Goal: Information Seeking & Learning: Check status

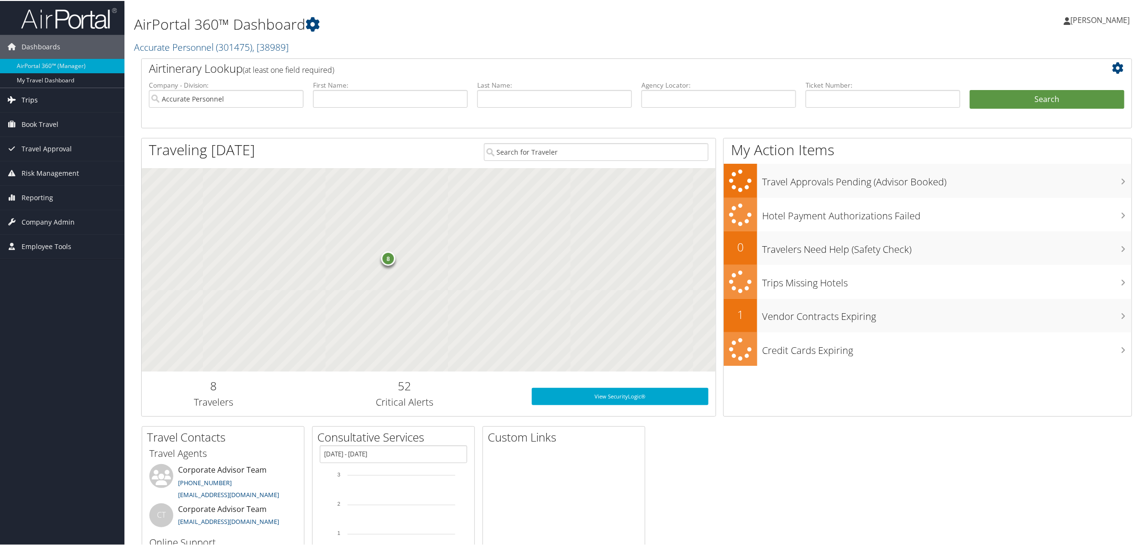
click at [20, 92] on link "Trips" at bounding box center [62, 99] width 124 height 24
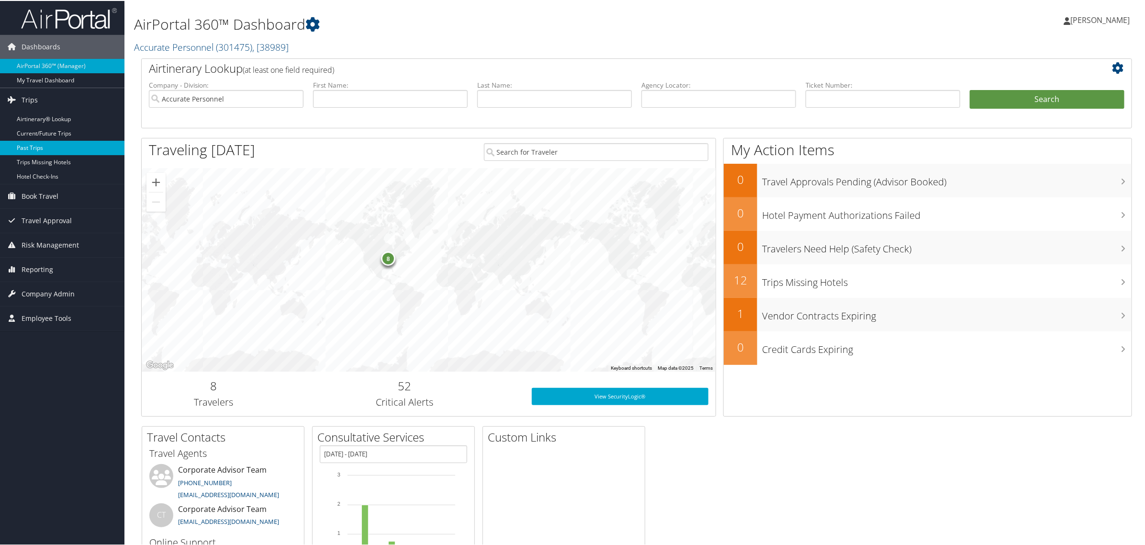
click at [27, 147] on link "Past Trips" at bounding box center [62, 147] width 124 height 14
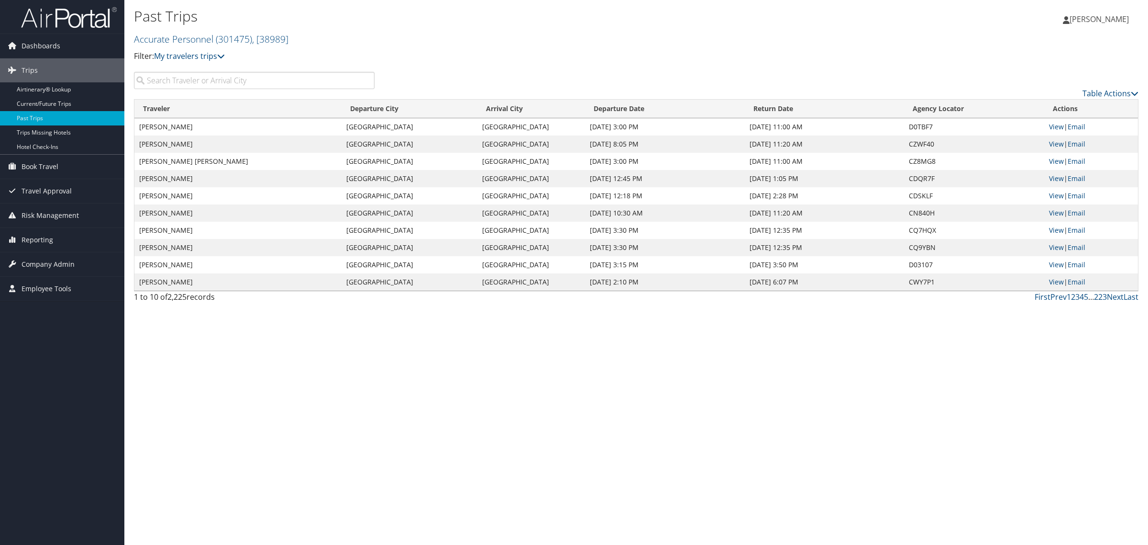
click at [237, 89] on input "search" at bounding box center [254, 80] width 241 height 17
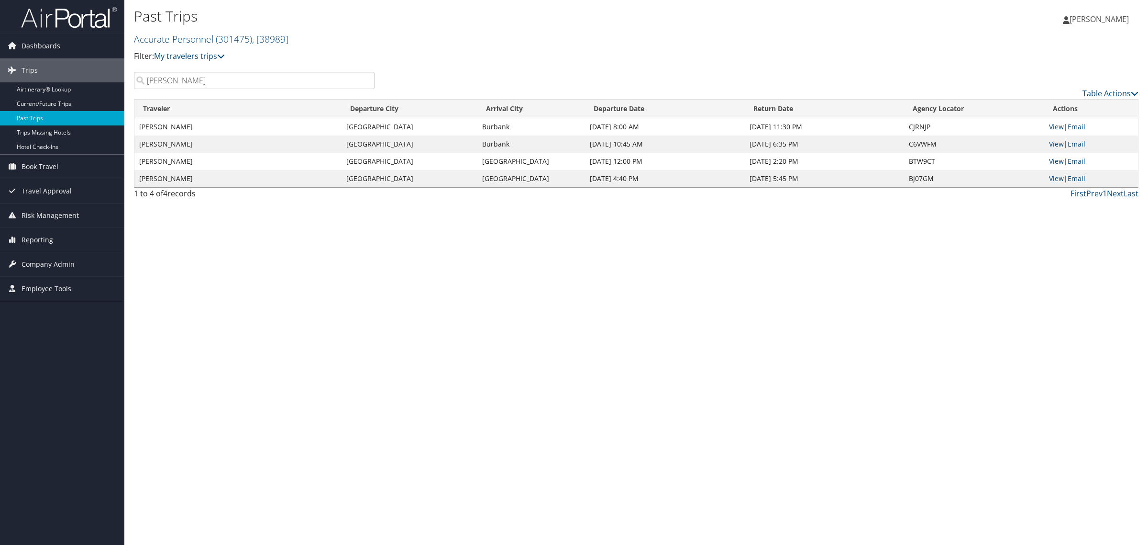
type input "[PERSON_NAME]"
click at [838, 85] on div "Table Actions" at bounding box center [764, 85] width 765 height 27
click at [258, 250] on div "Past Trips Accurate Personnel ( 301475 ) , [ 38989 ] Accurate Personnel Accurat…" at bounding box center [636, 272] width 1024 height 545
drag, startPoint x: 254, startPoint y: 290, endPoint x: 294, endPoint y: 265, distance: 47.8
click at [254, 291] on div "Past Trips Accurate Personnel ( 301475 ) , [ 38989 ] Accurate Personnel Accurat…" at bounding box center [636, 272] width 1024 height 545
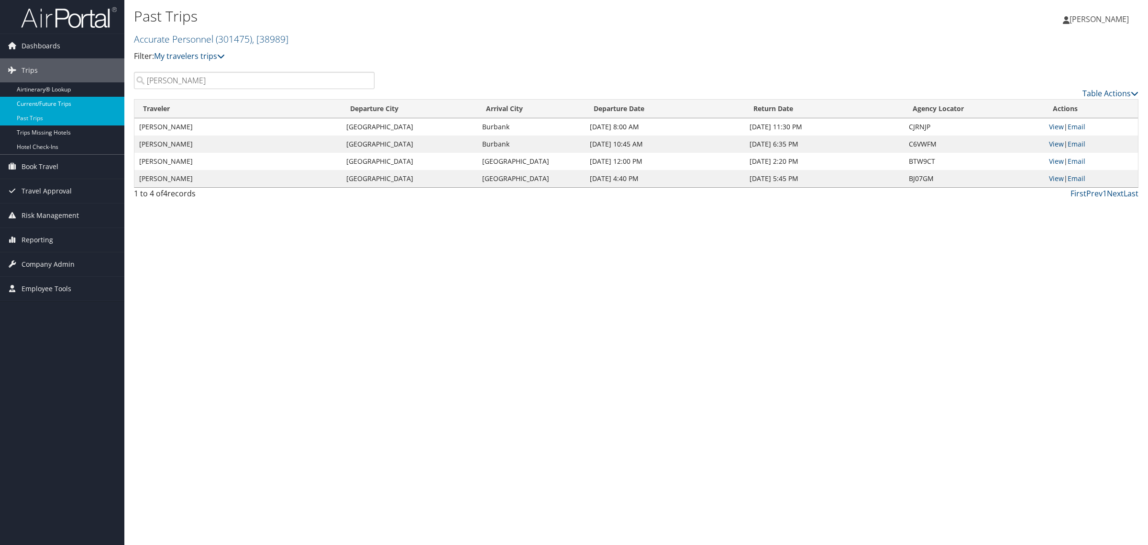
click at [50, 105] on link "Current/Future Trips" at bounding box center [62, 104] width 124 height 14
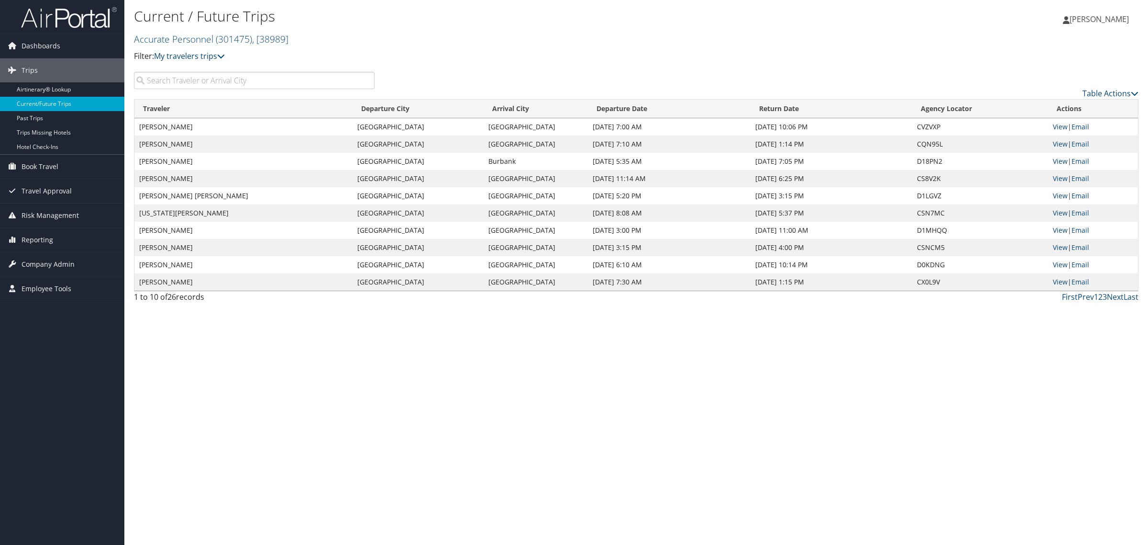
click at [191, 80] on input "search" at bounding box center [254, 80] width 241 height 17
click at [57, 91] on link "Airtinerary® Lookup" at bounding box center [62, 89] width 124 height 14
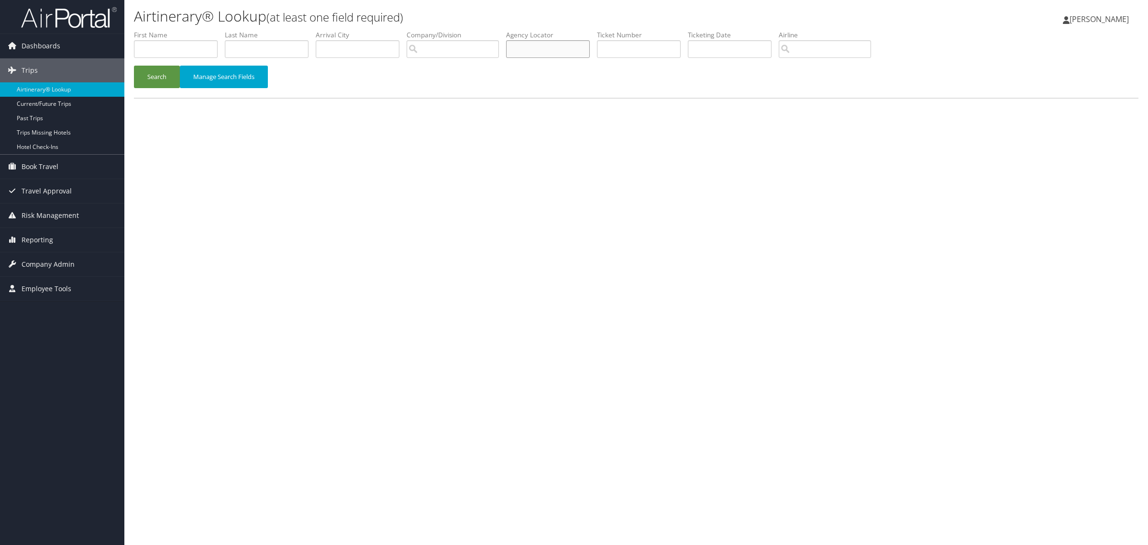
click at [549, 50] on input "text" at bounding box center [548, 49] width 84 height 18
paste input "D18PN2"
type input "D18PN2"
click at [156, 79] on button "Search" at bounding box center [157, 77] width 46 height 22
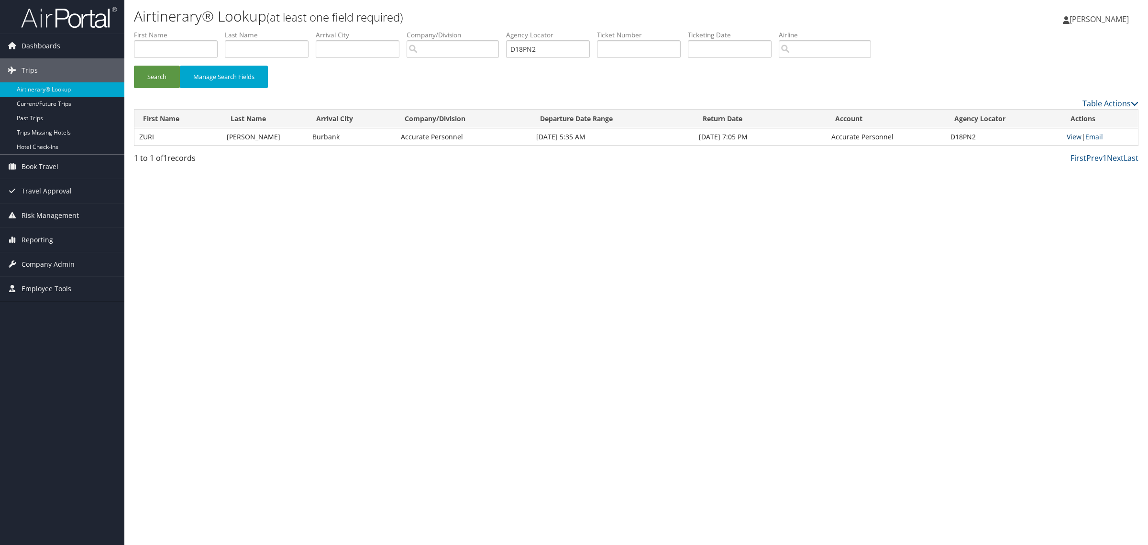
click at [1076, 134] on link "View" at bounding box center [1074, 136] width 15 height 9
click at [27, 116] on link "Past Trips" at bounding box center [62, 118] width 124 height 14
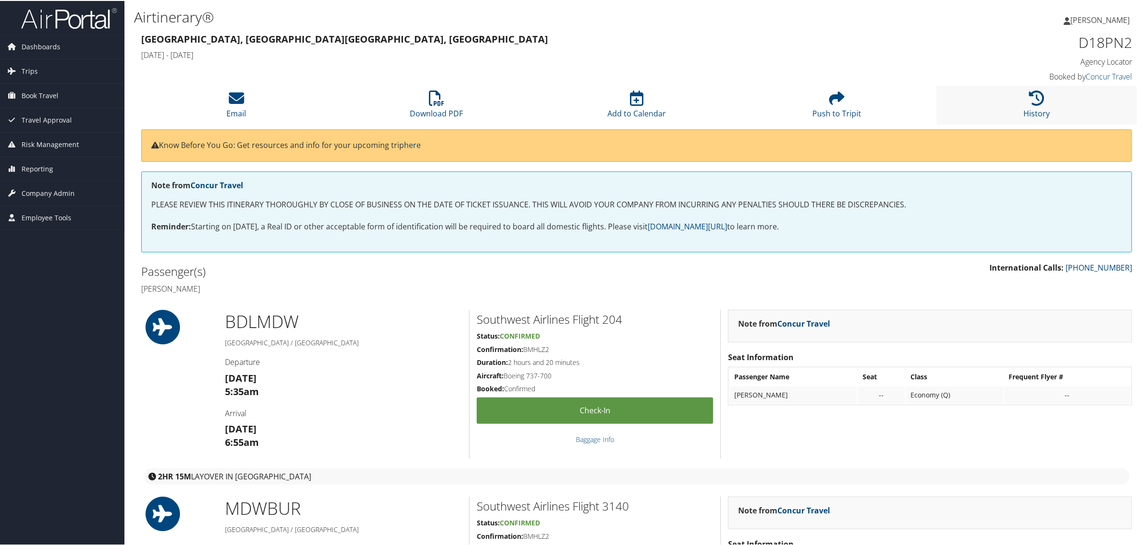
click at [1022, 102] on li "History" at bounding box center [1036, 104] width 200 height 39
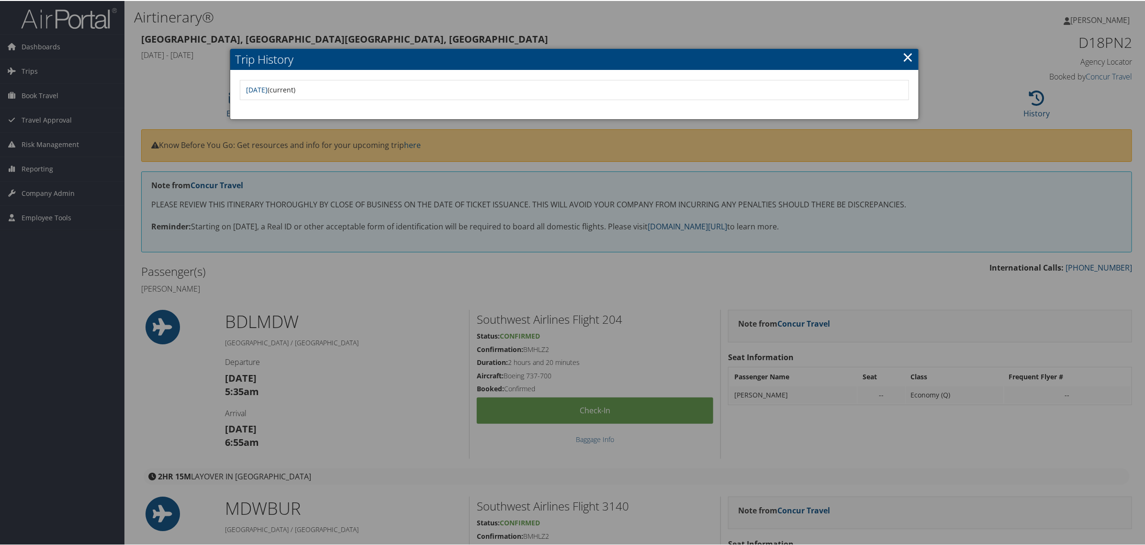
click at [390, 305] on div at bounding box center [574, 272] width 1148 height 545
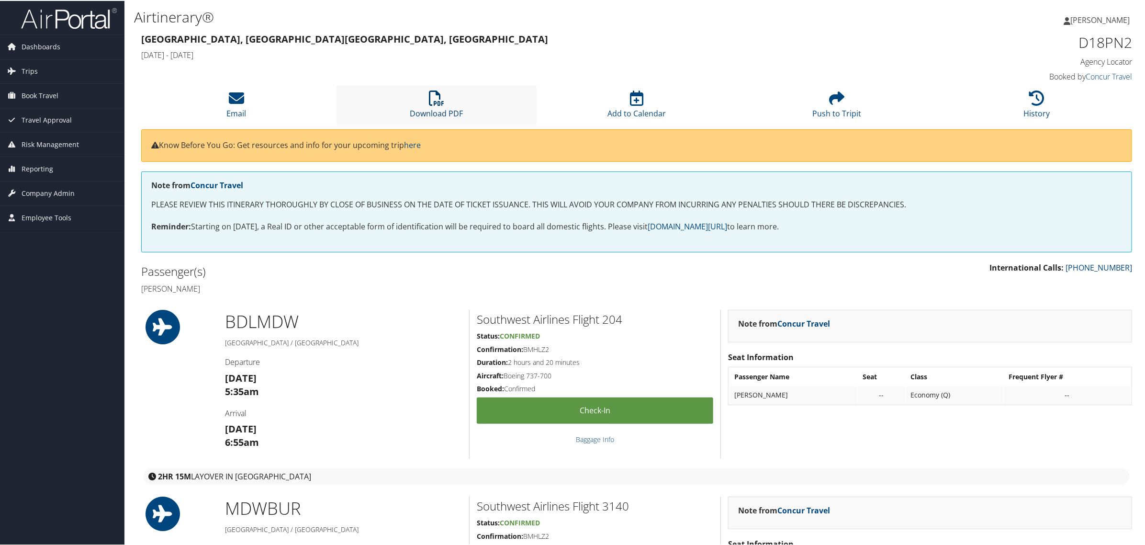
click at [432, 99] on icon at bounding box center [436, 96] width 15 height 15
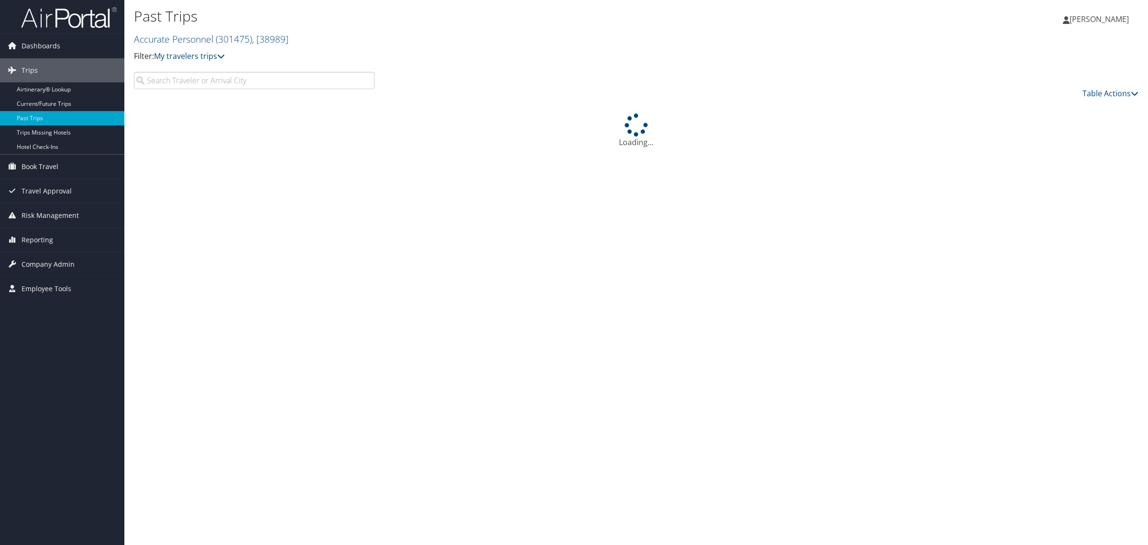
click at [188, 79] on input "search" at bounding box center [254, 80] width 241 height 17
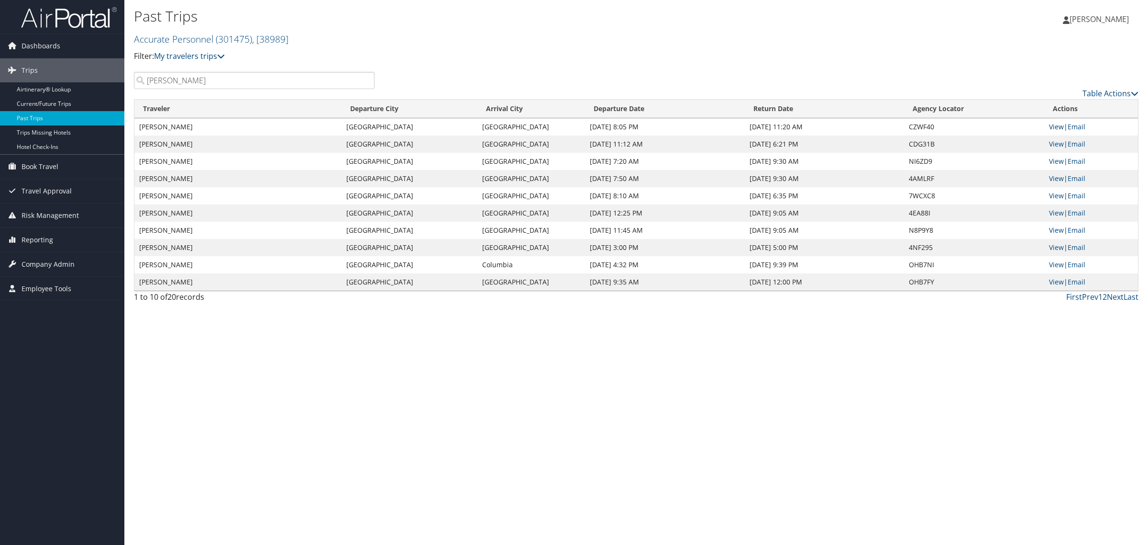
click at [1054, 126] on link "View" at bounding box center [1056, 126] width 15 height 9
click at [234, 79] on input "Nicole McClai" at bounding box center [254, 80] width 241 height 17
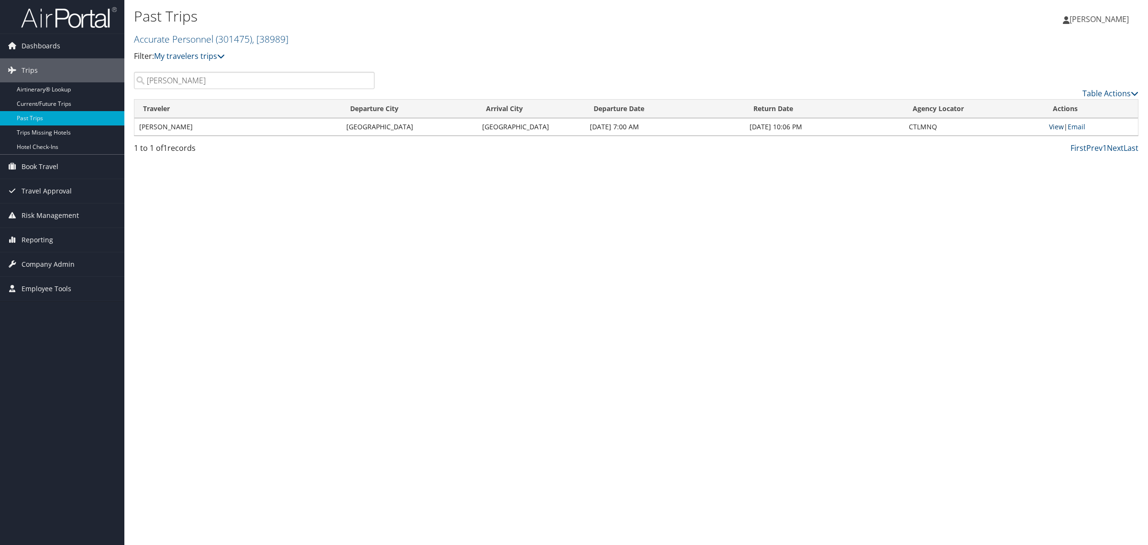
type input "Pacita Lesure"
click at [1060, 128] on link "View" at bounding box center [1056, 126] width 15 height 9
drag, startPoint x: 254, startPoint y: 199, endPoint x: 257, endPoint y: 178, distance: 20.3
click at [254, 199] on div "Past Trips Accurate Personnel ( 301475 ) , [ 38989 ] Accurate Personnel Accurat…" at bounding box center [636, 272] width 1024 height 545
click at [348, 161] on div "Past Trips Accurate Personnel ( 301475 ) , [ 38989 ] Accurate Personnel Accurat…" at bounding box center [636, 272] width 1024 height 545
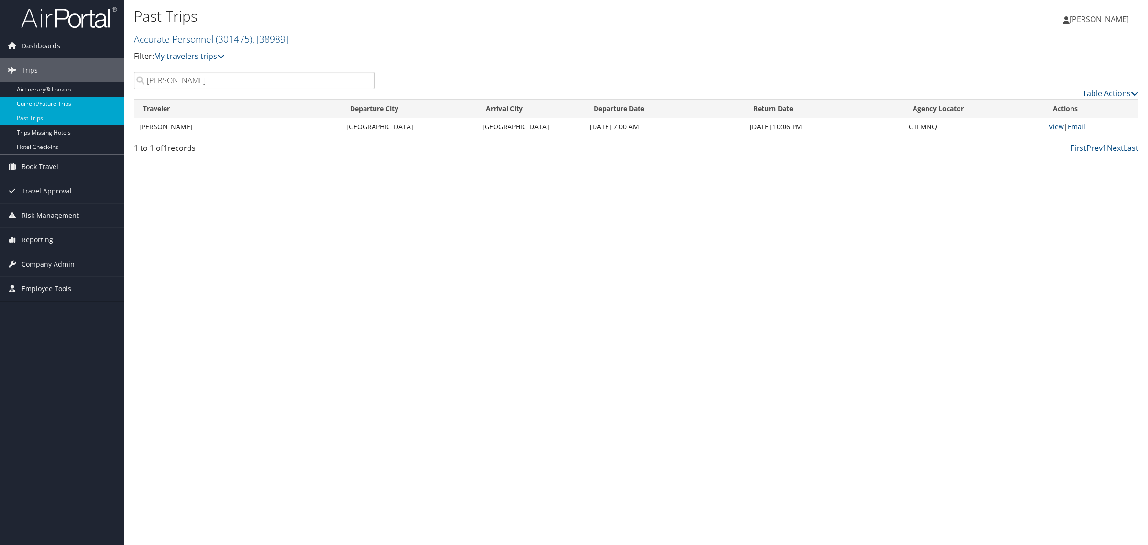
click at [47, 107] on link "Current/Future Trips" at bounding box center [62, 104] width 124 height 14
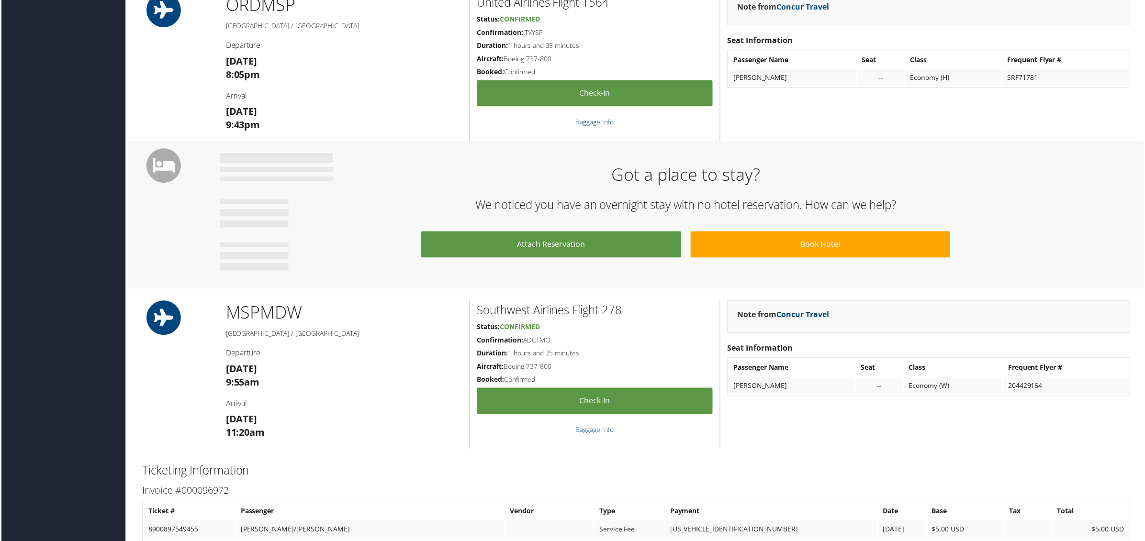
scroll to position [479, 0]
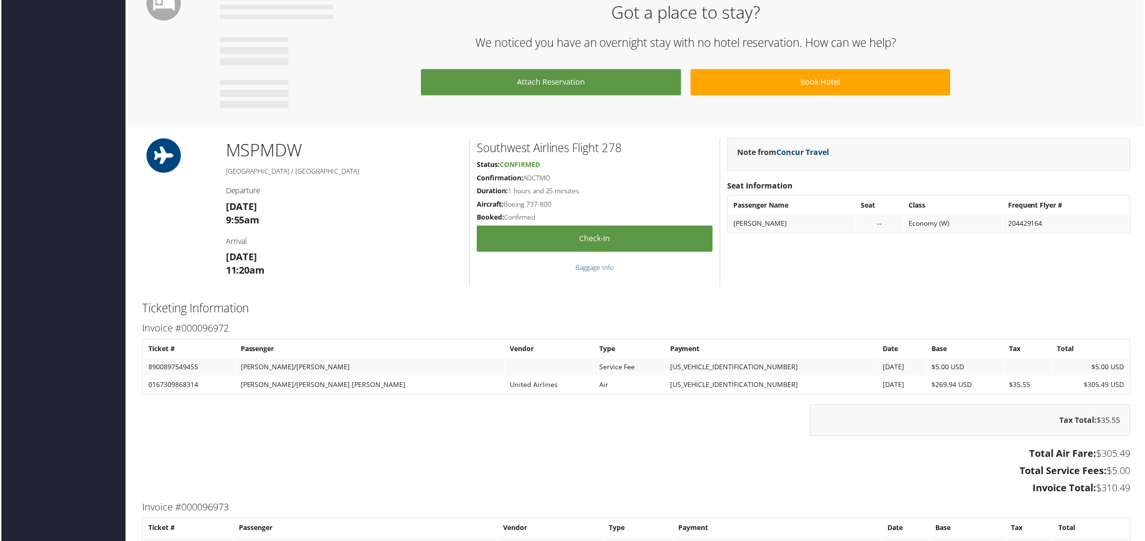
click at [775, 469] on h3 "Total Service Fees: $5.00" at bounding box center [636, 472] width 991 height 13
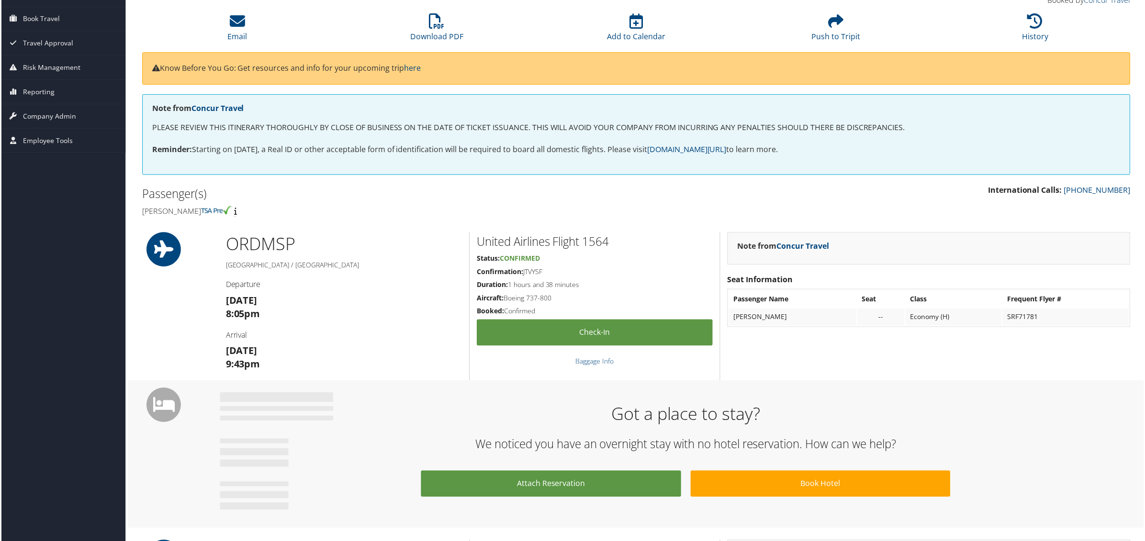
scroll to position [0, 0]
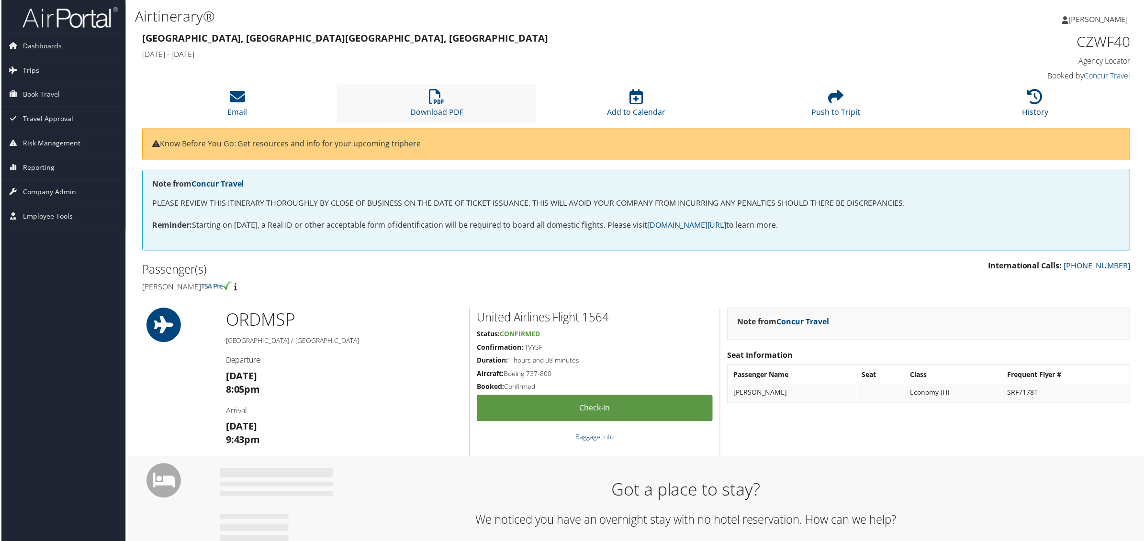
click at [424, 99] on li "Download PDF" at bounding box center [436, 104] width 200 height 39
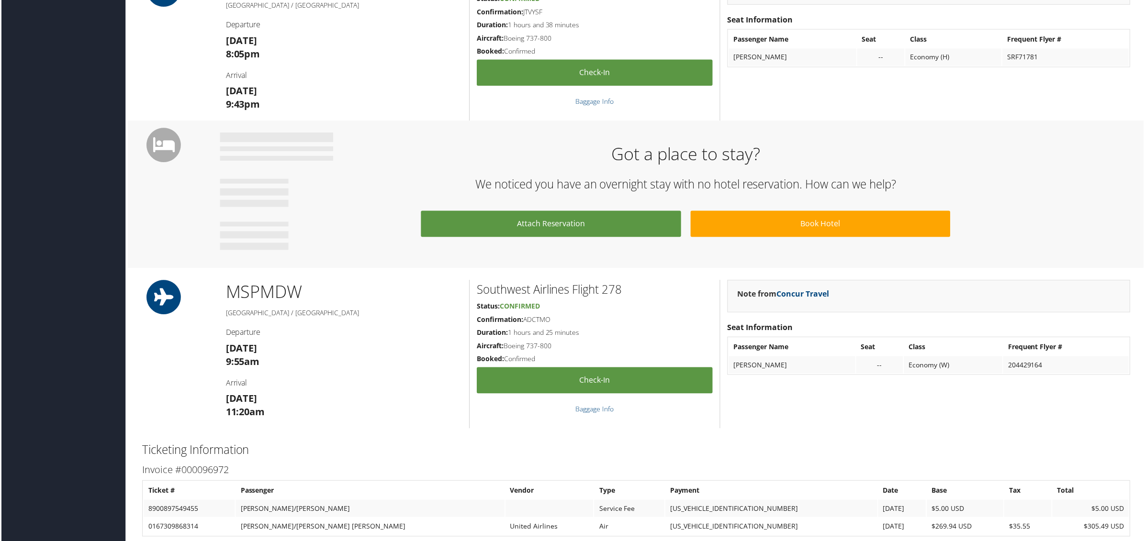
scroll to position [305, 0]
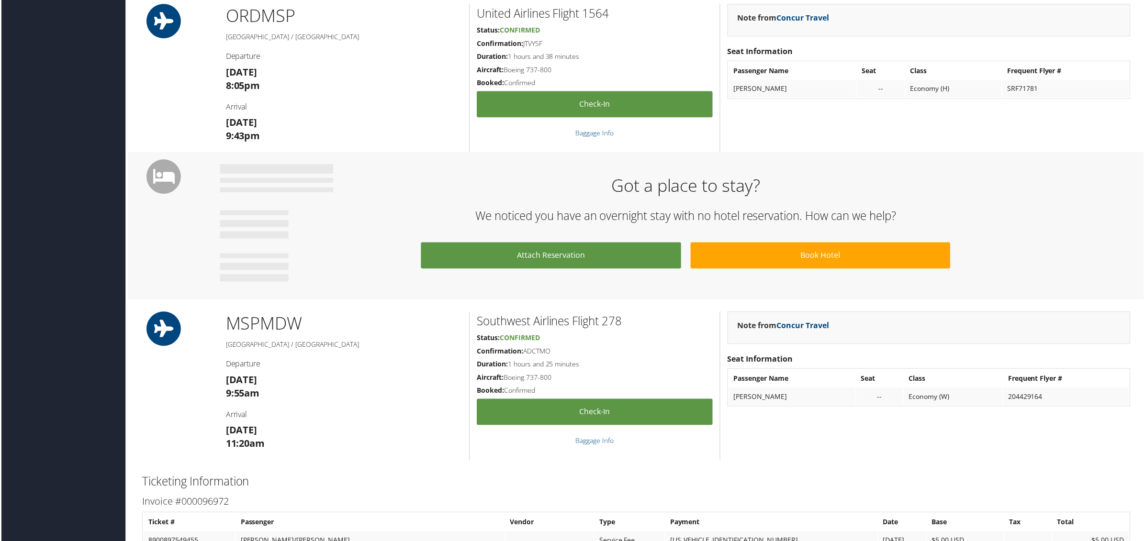
click at [1038, 457] on div "Note from Concur Travel Seat Information Passenger Name Seat Class Frequent Fly…" at bounding box center [929, 386] width 419 height 149
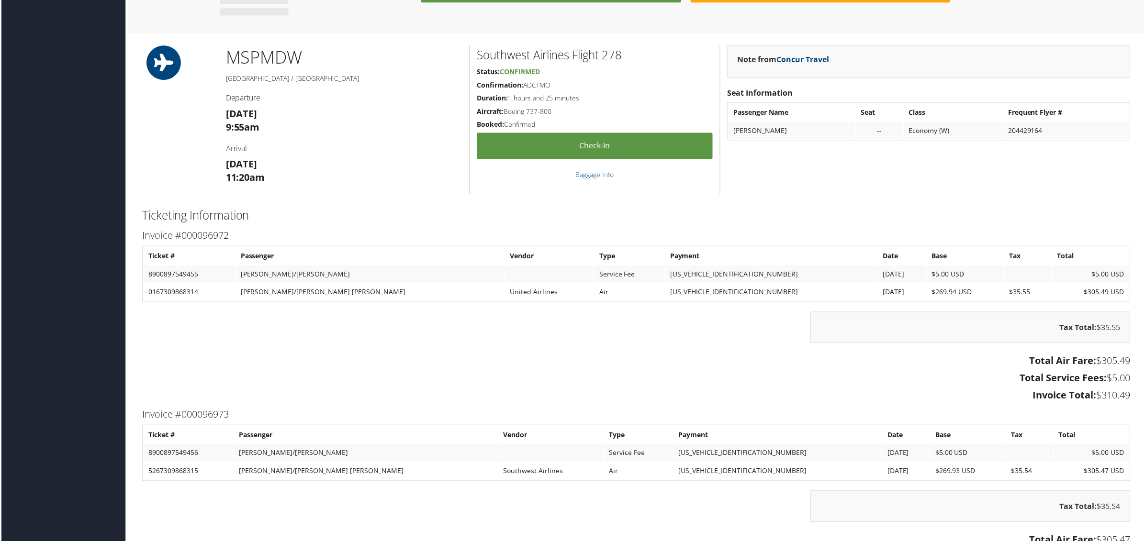
scroll to position [664, 0]
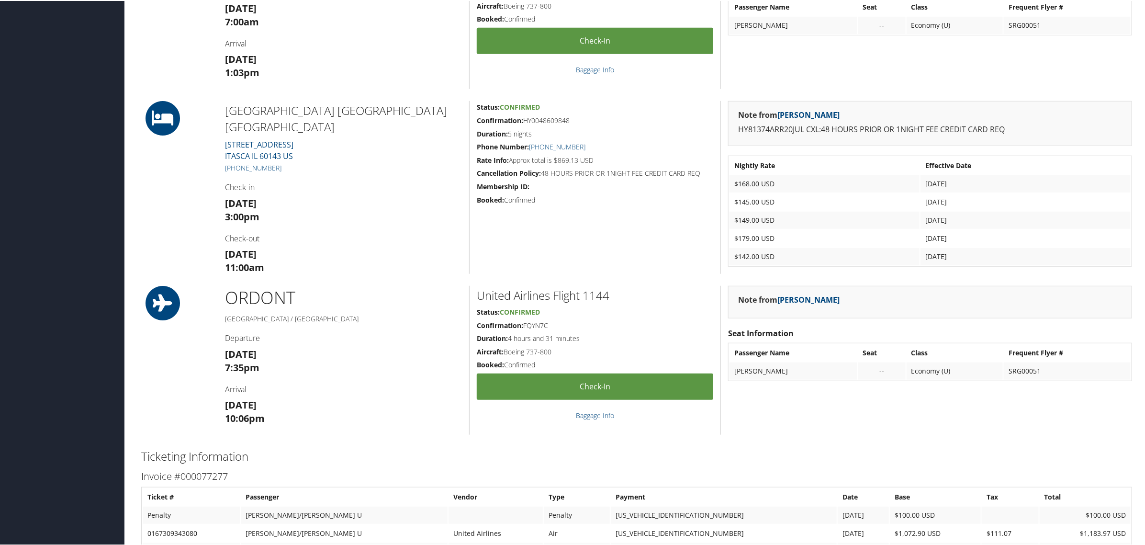
scroll to position [538, 0]
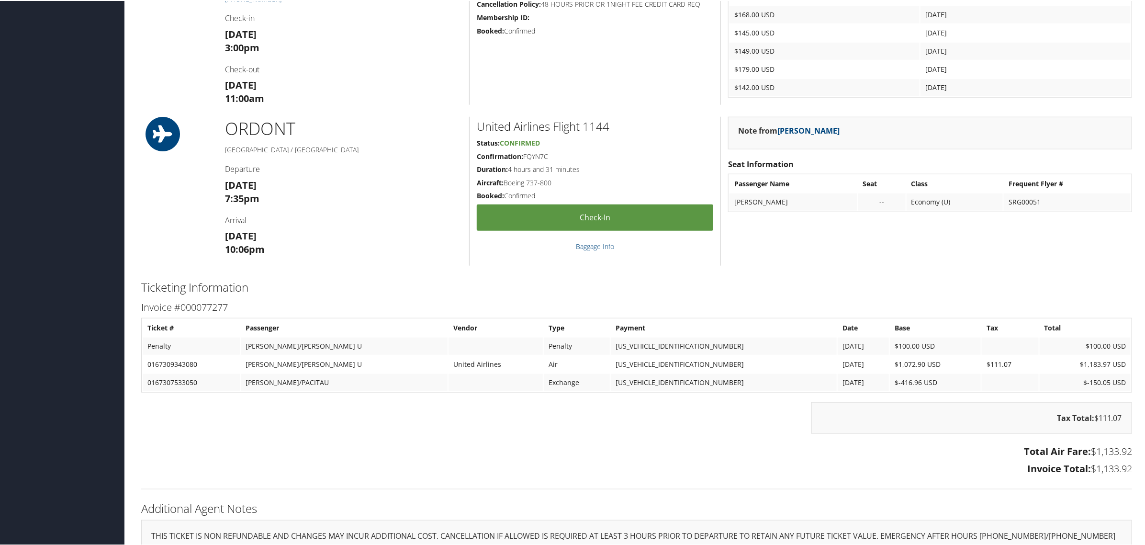
drag, startPoint x: 893, startPoint y: 467, endPoint x: 900, endPoint y: 464, distance: 7.3
click at [894, 467] on h3 "Invoice Total: $1,133.92" at bounding box center [636, 467] width 991 height 13
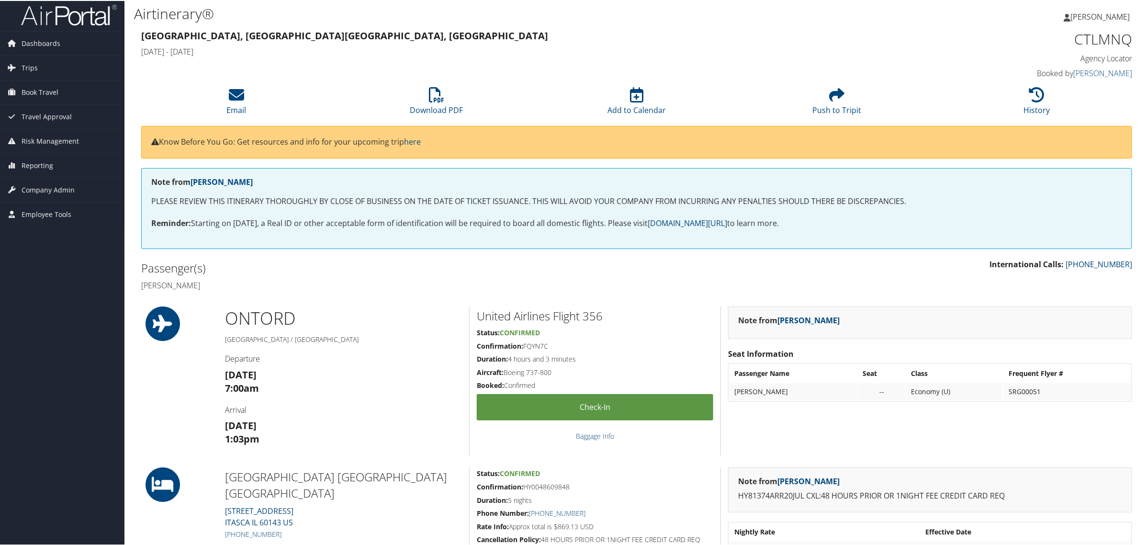
scroll to position [0, 0]
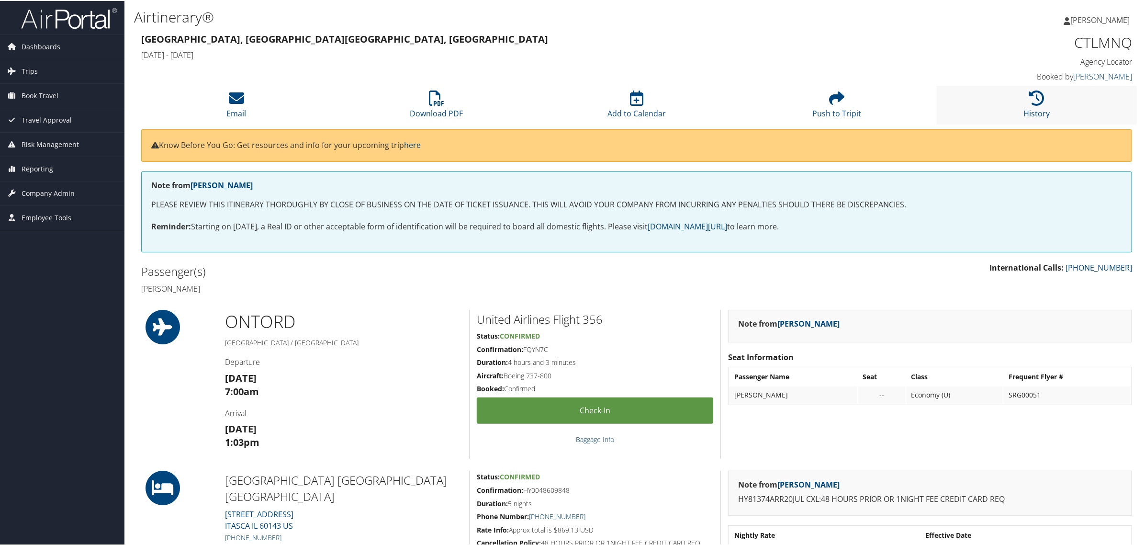
click at [1022, 99] on li "History" at bounding box center [1036, 104] width 200 height 39
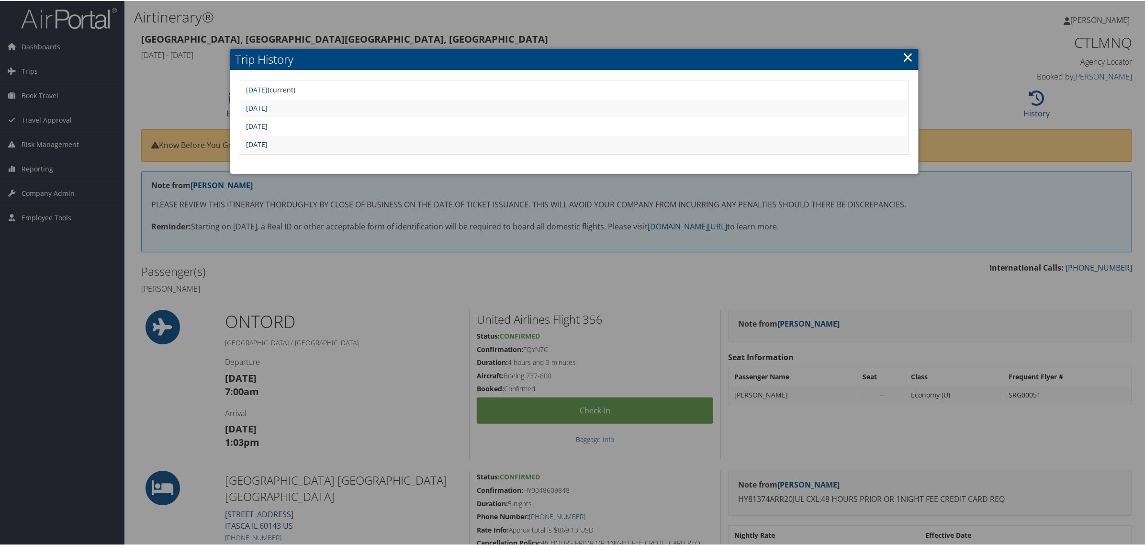
click at [267, 139] on link "[DATE]" at bounding box center [257, 143] width 22 height 9
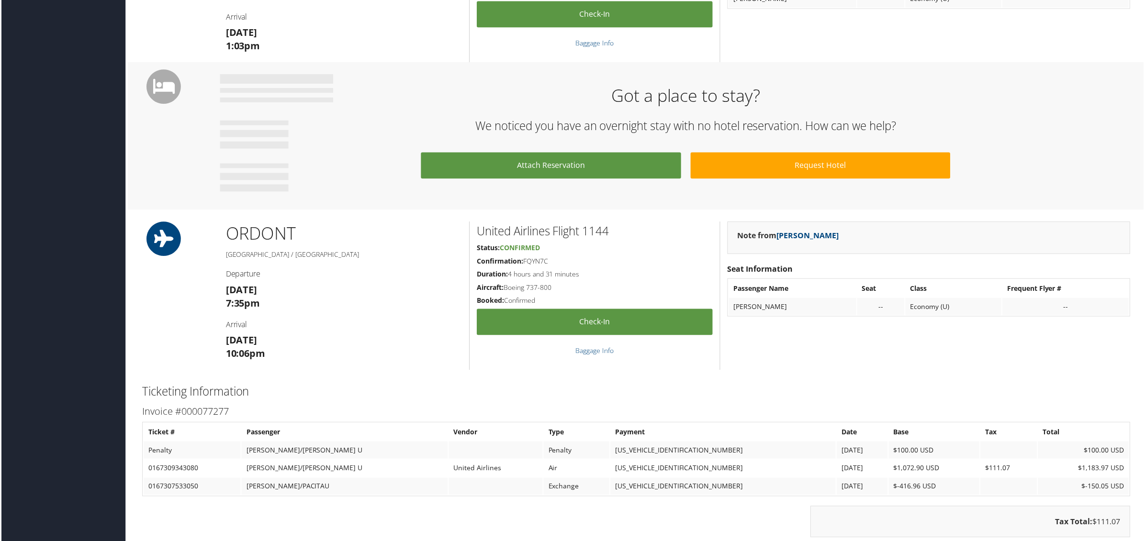
scroll to position [276, 0]
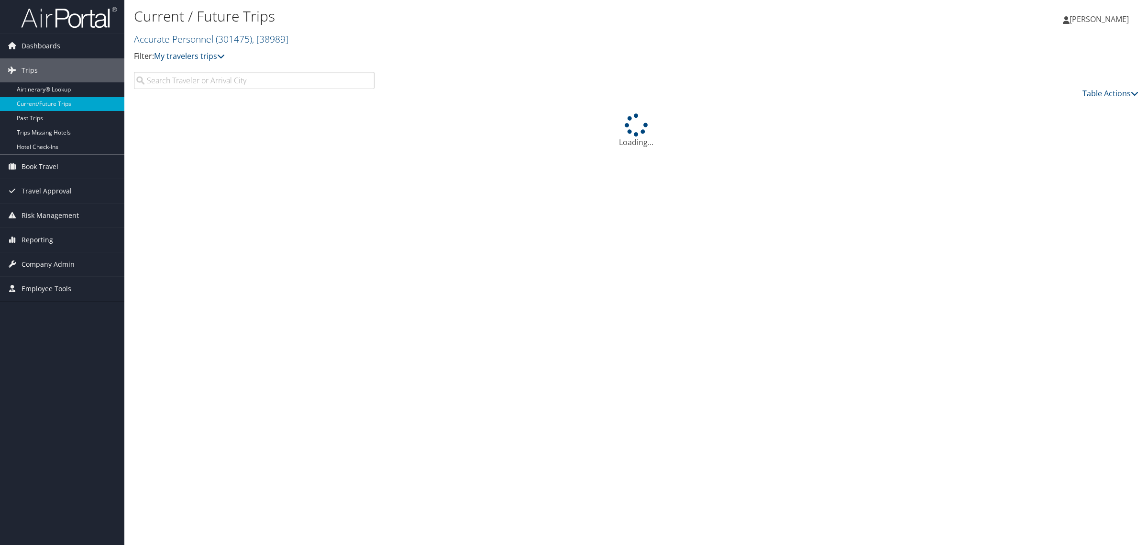
click at [229, 80] on input "search" at bounding box center [254, 80] width 241 height 17
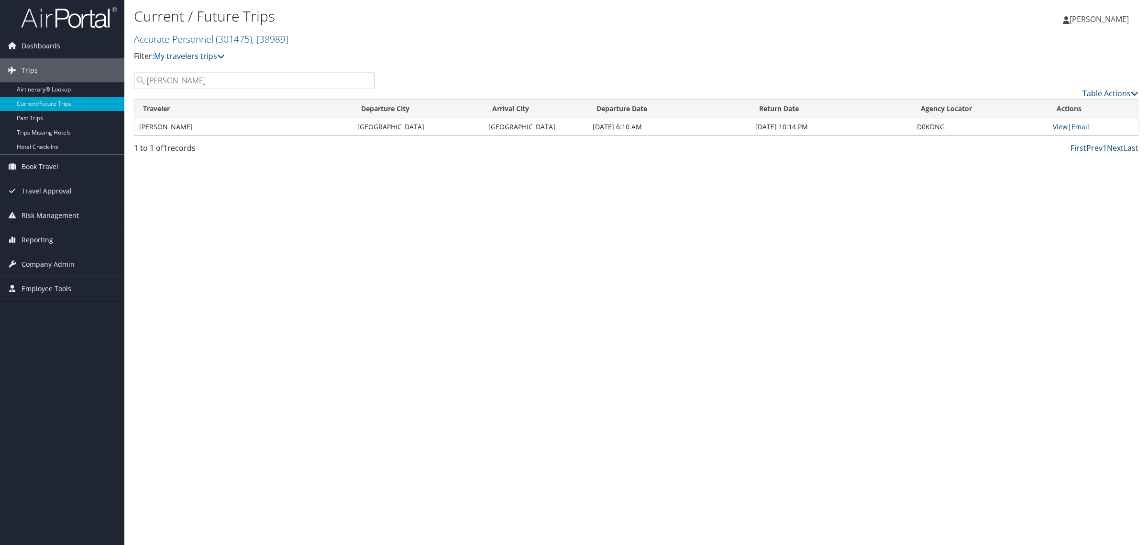
click at [335, 278] on div "Current / Future Trips Accurate Personnel ( 301475 ) , [ 38989 ] Accurate Perso…" at bounding box center [636, 272] width 1024 height 545
click at [604, 266] on div "Current / Future Trips Accurate Personnel ( 301475 ) , [ 38989 ] Accurate Perso…" at bounding box center [636, 272] width 1024 height 545
click at [485, 195] on div "Current / Future Trips Accurate Personnel ( 301475 ) , [ 38989 ] Accurate Perso…" at bounding box center [636, 272] width 1024 height 545
click at [527, 204] on div "Current / Future Trips Accurate Personnel ( 301475 ) , [ 38989 ] Accurate Perso…" at bounding box center [636, 272] width 1024 height 545
click at [712, 206] on div "Current / Future Trips Accurate Personnel ( 301475 ) , [ 38989 ] Accurate Perso…" at bounding box center [636, 272] width 1024 height 545
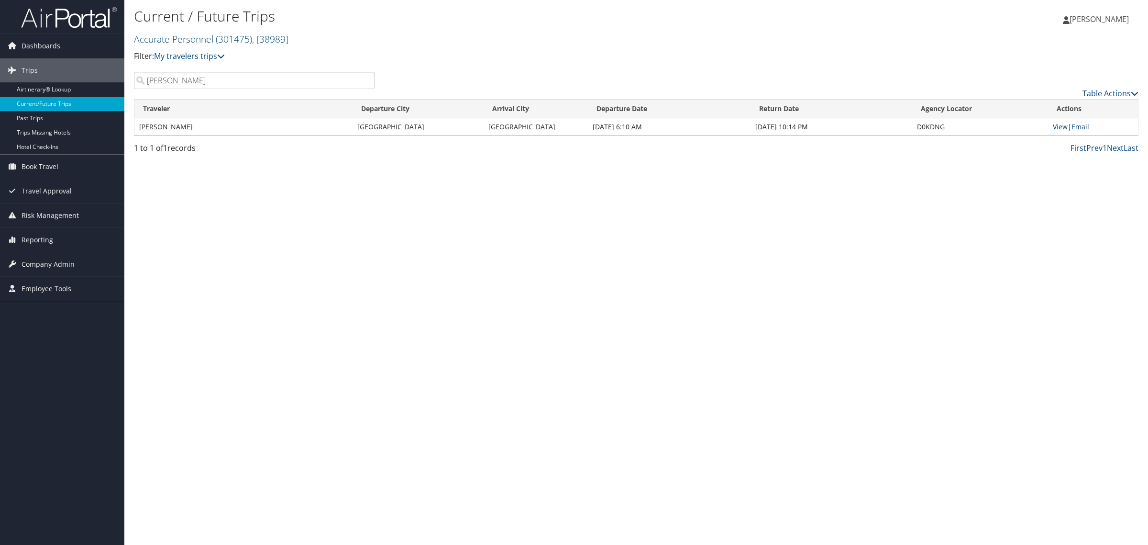
click at [1054, 124] on link "View" at bounding box center [1060, 126] width 15 height 9
click at [199, 79] on input "Pacita" at bounding box center [254, 80] width 241 height 17
click at [199, 78] on input "Pacita" at bounding box center [254, 80] width 241 height 17
type input "Eric Gamboa"
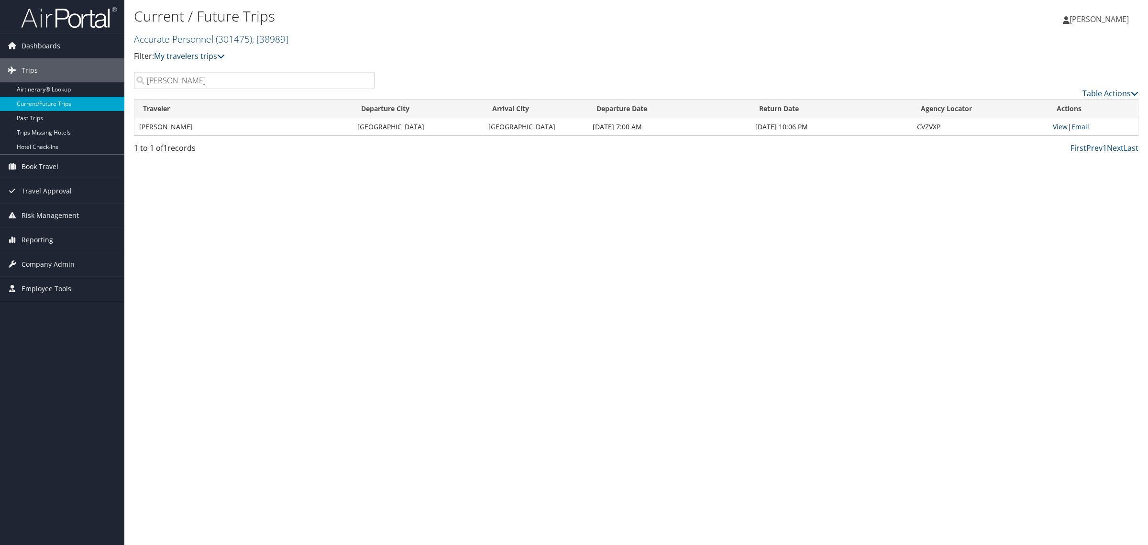
click at [1060, 128] on link "View" at bounding box center [1060, 126] width 15 height 9
click at [1060, 125] on link "View" at bounding box center [1060, 126] width 15 height 9
click at [201, 78] on input "Eric Gamboa" at bounding box center [254, 80] width 241 height 17
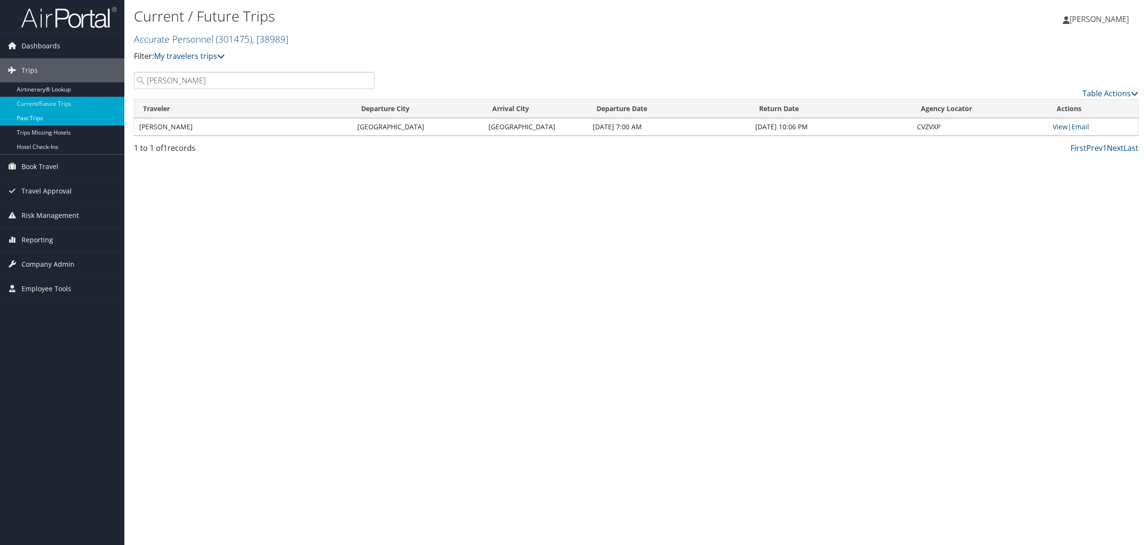
click at [51, 116] on link "Past Trips" at bounding box center [62, 118] width 124 height 14
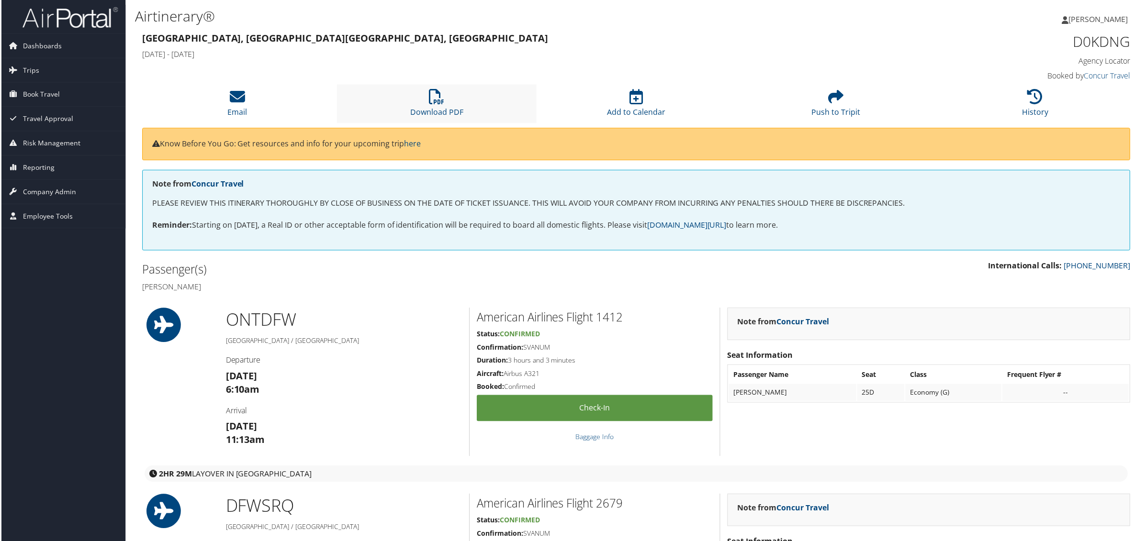
click at [415, 103] on li "Download PDF" at bounding box center [436, 104] width 200 height 39
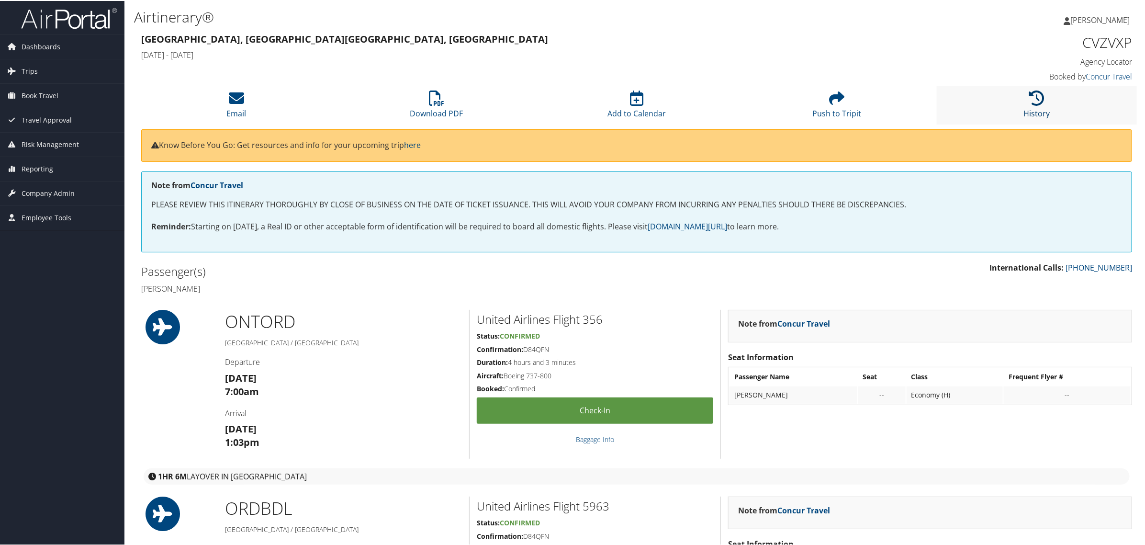
click at [1035, 104] on icon at bounding box center [1036, 96] width 15 height 15
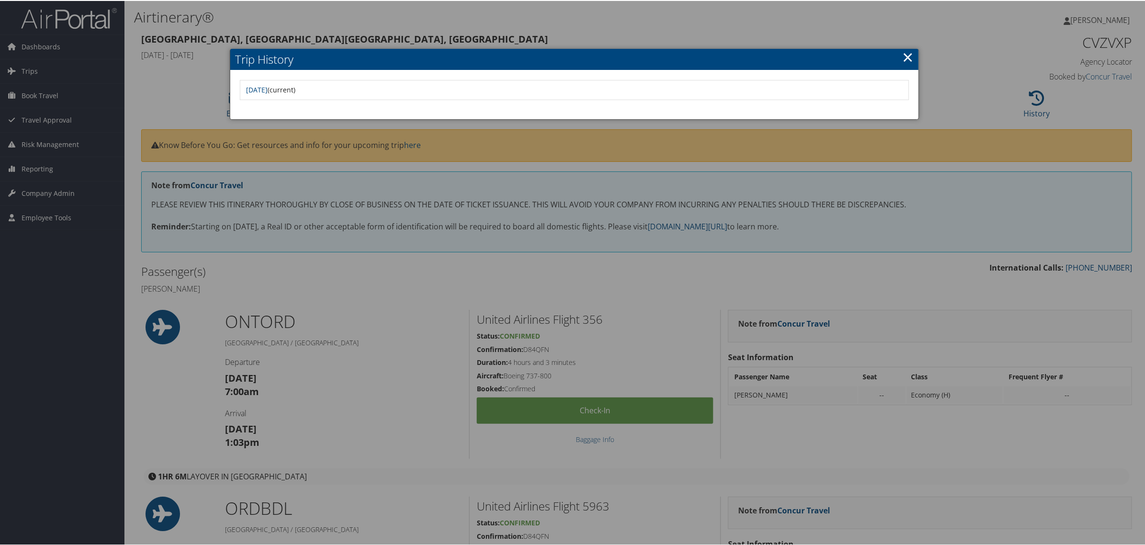
click at [156, 84] on div at bounding box center [574, 272] width 1148 height 545
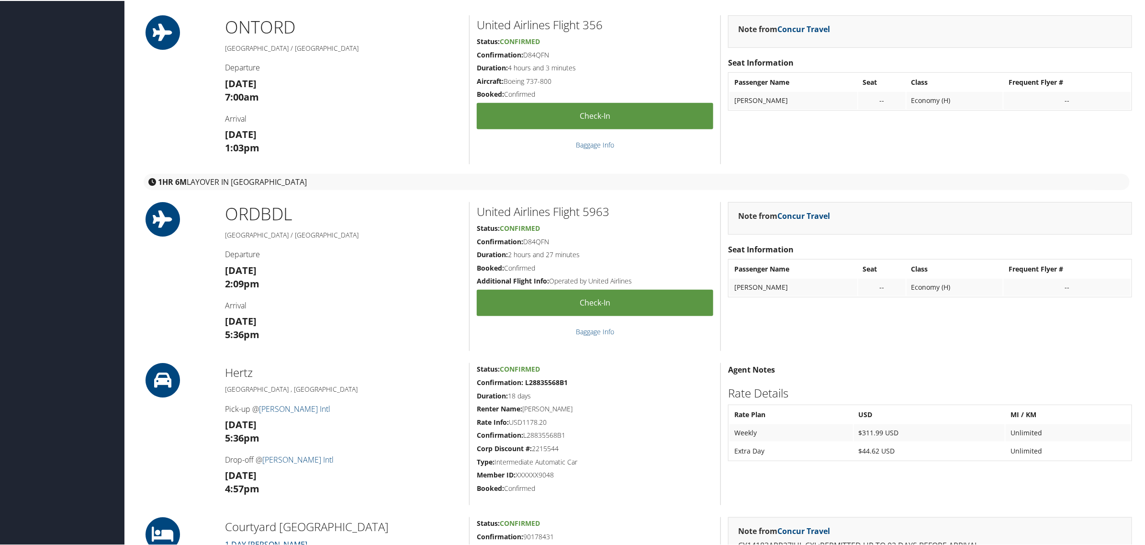
scroll to position [214, 0]
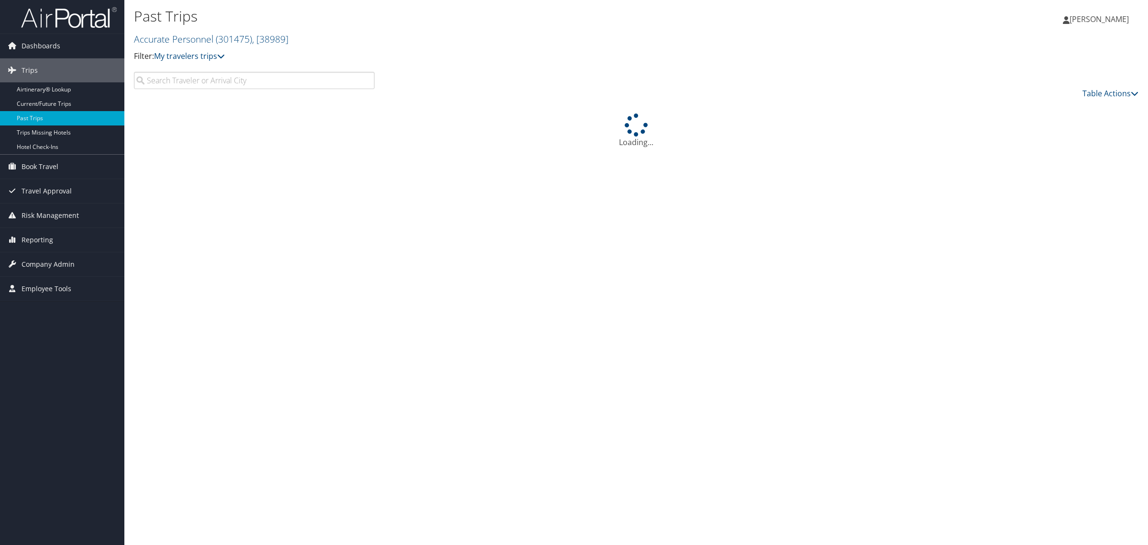
click at [227, 79] on input "search" at bounding box center [254, 80] width 241 height 17
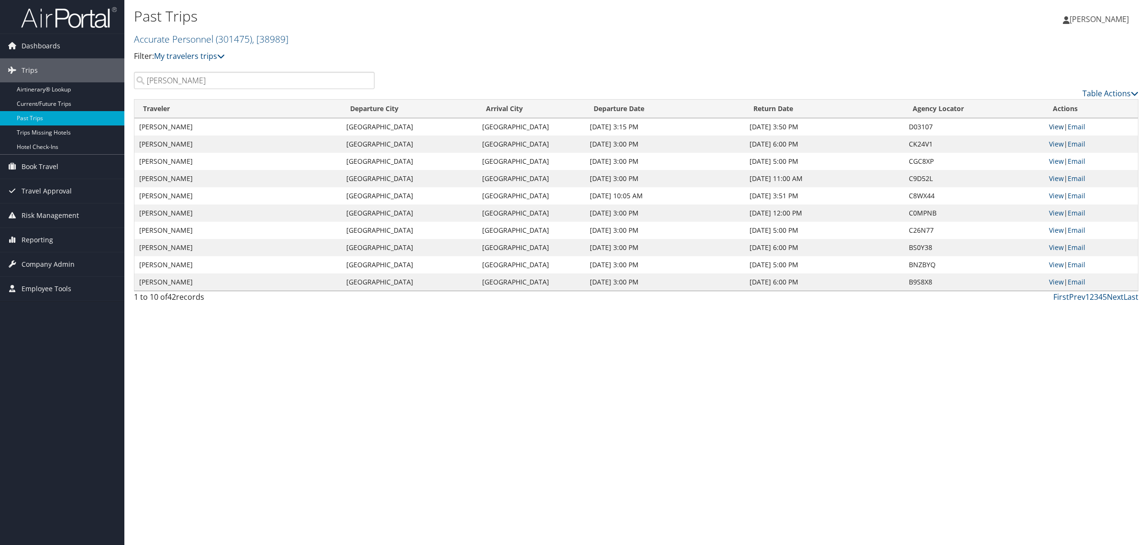
click at [1054, 128] on link "View" at bounding box center [1056, 126] width 15 height 9
click at [1092, 22] on span "[PERSON_NAME]" at bounding box center [1099, 19] width 59 height 11
click at [1050, 92] on link "View Travel Profile" at bounding box center [1075, 85] width 107 height 16
click at [490, 381] on div "Past Trips Accurate Personnel ( 301475 ) , [ 38989 ] Accurate Personnel Accurat…" at bounding box center [636, 272] width 1024 height 545
click at [1055, 132] on td "View | Email" at bounding box center [1092, 126] width 94 height 17
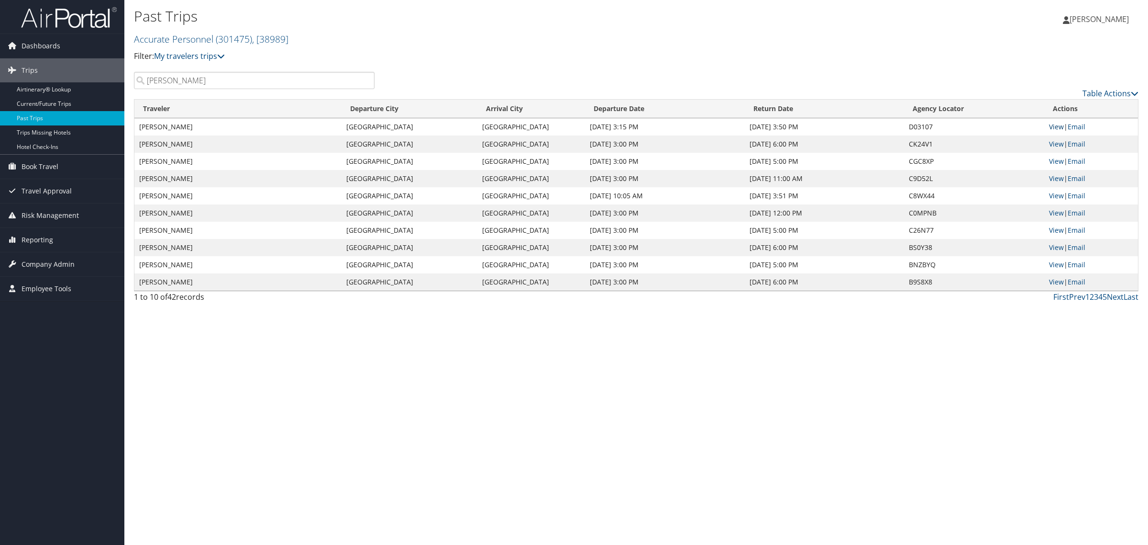
click at [1055, 127] on link "View" at bounding box center [1056, 126] width 15 height 9
click at [188, 80] on input "Jose Cord" at bounding box center [254, 80] width 241 height 17
type input "u"
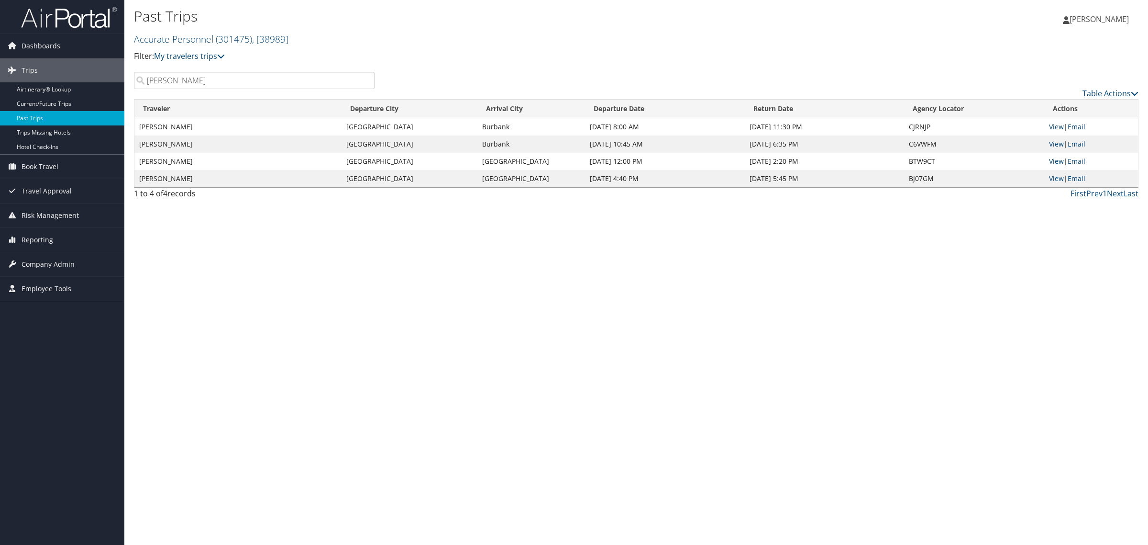
click at [473, 255] on div "Past Trips Accurate Personnel ( 301475 ) , [ 38989 ] Accurate Personnel Accurat…" at bounding box center [636, 272] width 1024 height 545
click at [363, 274] on div "Past Trips Accurate Personnel ( 301475 ) , [ 38989 ] Accurate Personnel Accurat…" at bounding box center [636, 272] width 1024 height 545
drag, startPoint x: 725, startPoint y: 258, endPoint x: 752, endPoint y: 242, distance: 31.2
click at [725, 260] on div "Past Trips Accurate Personnel ( 301475 ) , [ 38989 ] Accurate Personnel Accurat…" at bounding box center [636, 272] width 1024 height 545
drag, startPoint x: 580, startPoint y: 256, endPoint x: 587, endPoint y: 252, distance: 8.0
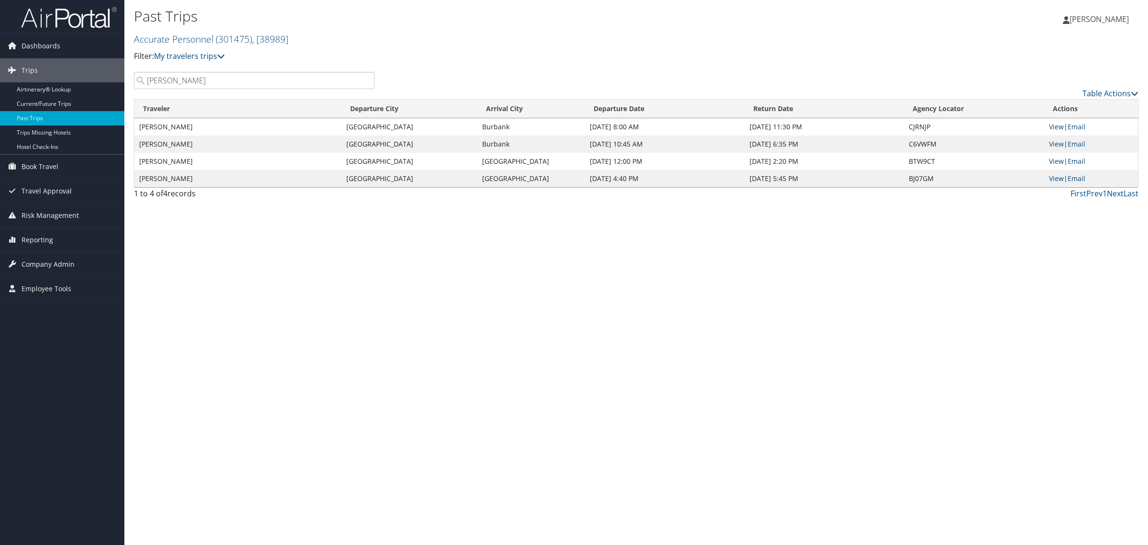
click at [580, 256] on div "Past Trips Accurate Personnel ( 301475 ) , [ 38989 ] Accurate Personnel Accurat…" at bounding box center [636, 272] width 1024 height 545
drag, startPoint x: 565, startPoint y: 54, endPoint x: 792, endPoint y: 41, distance: 227.2
click at [566, 54] on p "Filter: My travelers trips" at bounding box center [469, 56] width 670 height 12
drag, startPoint x: 508, startPoint y: 341, endPoint x: 506, endPoint y: 330, distance: 10.7
click at [503, 339] on div "Past Trips Accurate Personnel ( 301475 ) , [ 38989 ] Accurate Personnel Accurat…" at bounding box center [636, 272] width 1024 height 545
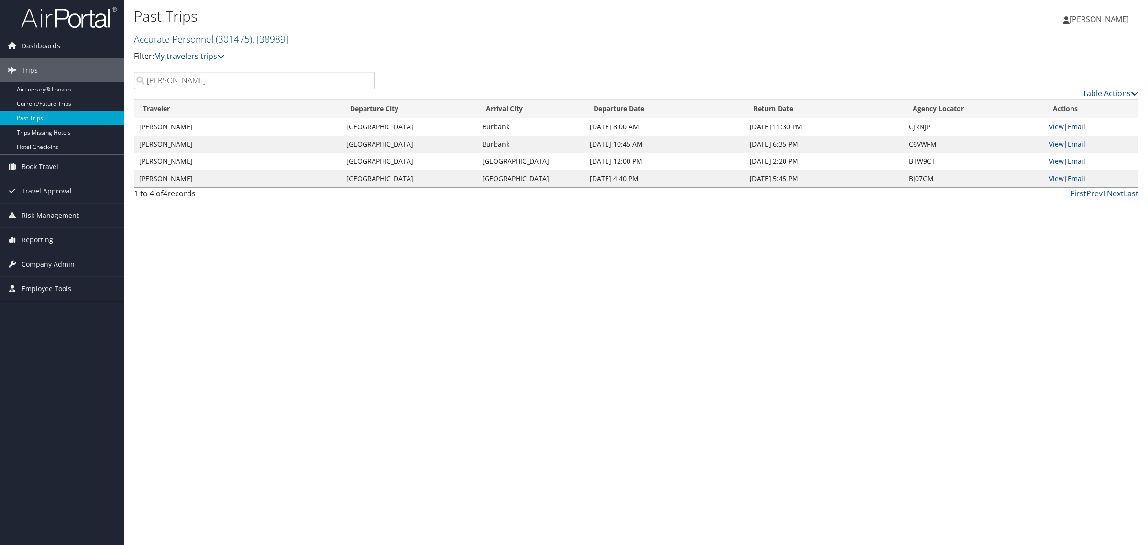
click at [615, 122] on td "Jun 15, 2025 8:00 AM" at bounding box center [664, 126] width 159 height 17
click at [213, 80] on input "Zuri Smith" at bounding box center [254, 80] width 241 height 17
click at [187, 81] on input "Zuri Smith" at bounding box center [254, 80] width 241 height 17
click at [185, 80] on input "Zuri Smith" at bounding box center [254, 80] width 241 height 17
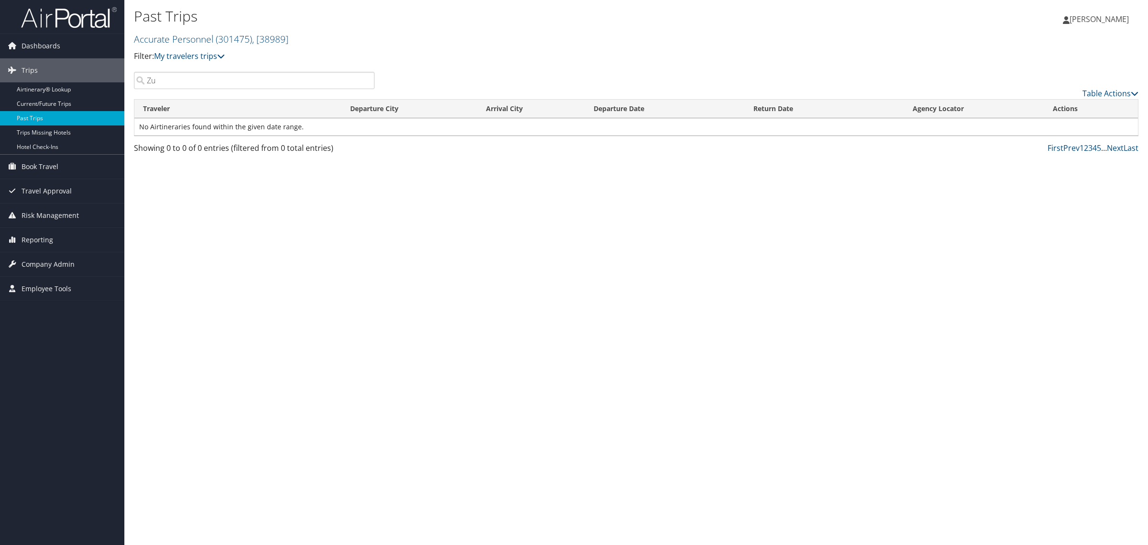
type input "Z"
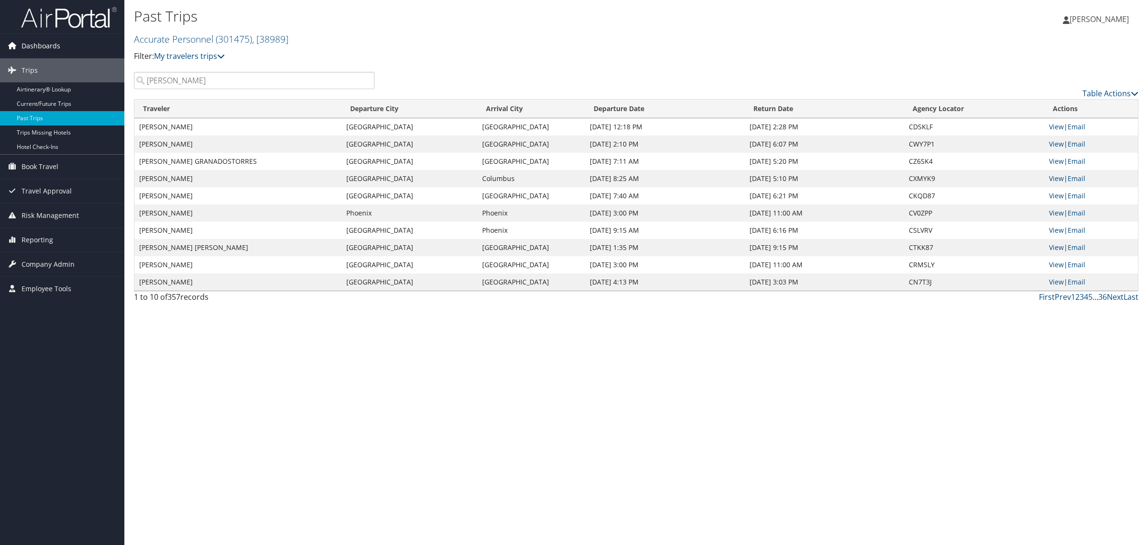
type input "Kelly Hummel"
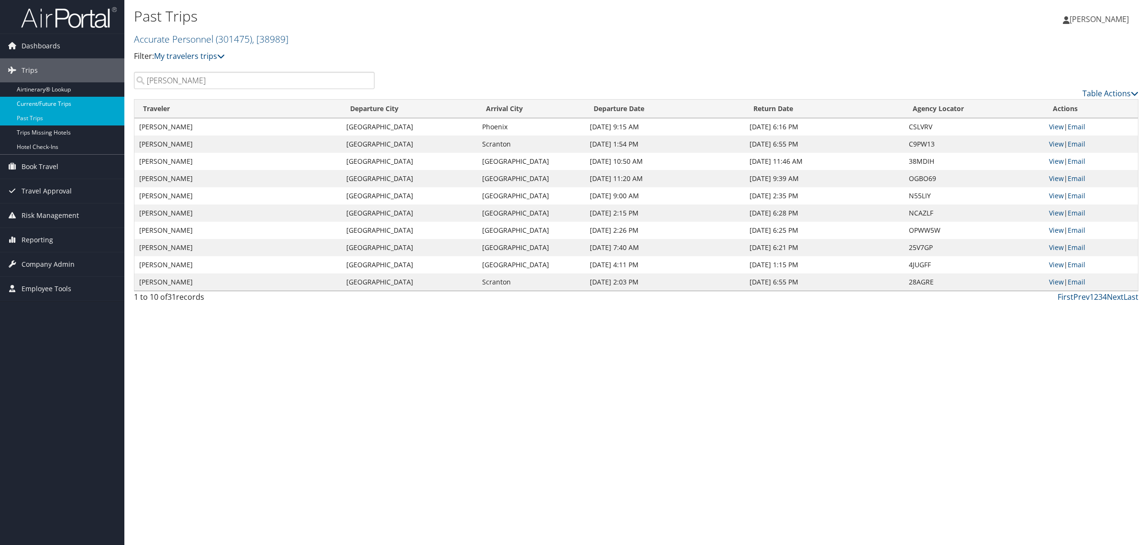
click at [41, 103] on link "Current/Future Trips" at bounding box center [62, 104] width 124 height 14
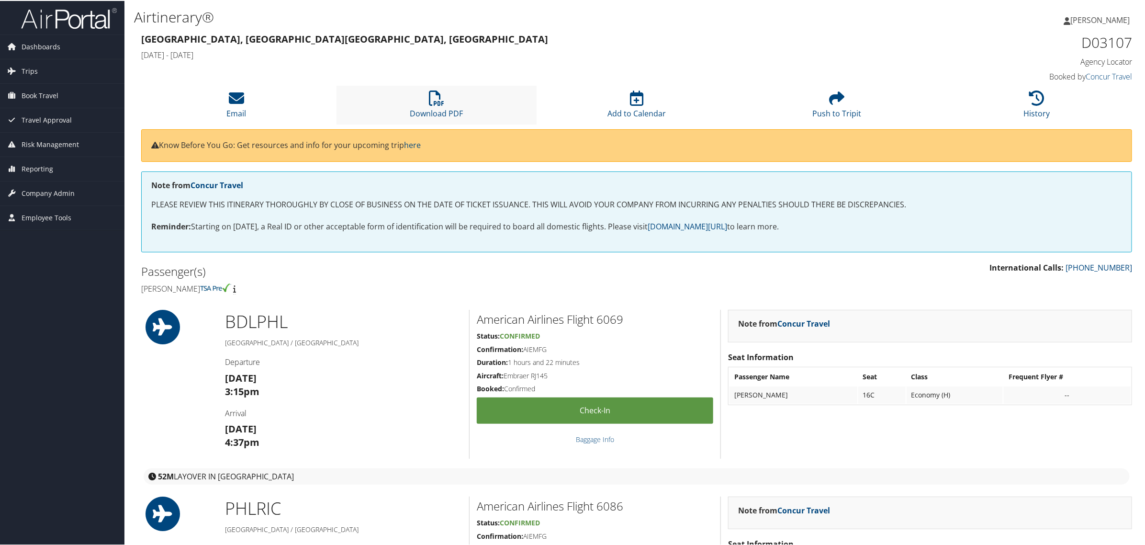
click at [424, 106] on li "Download PDF" at bounding box center [436, 104] width 200 height 39
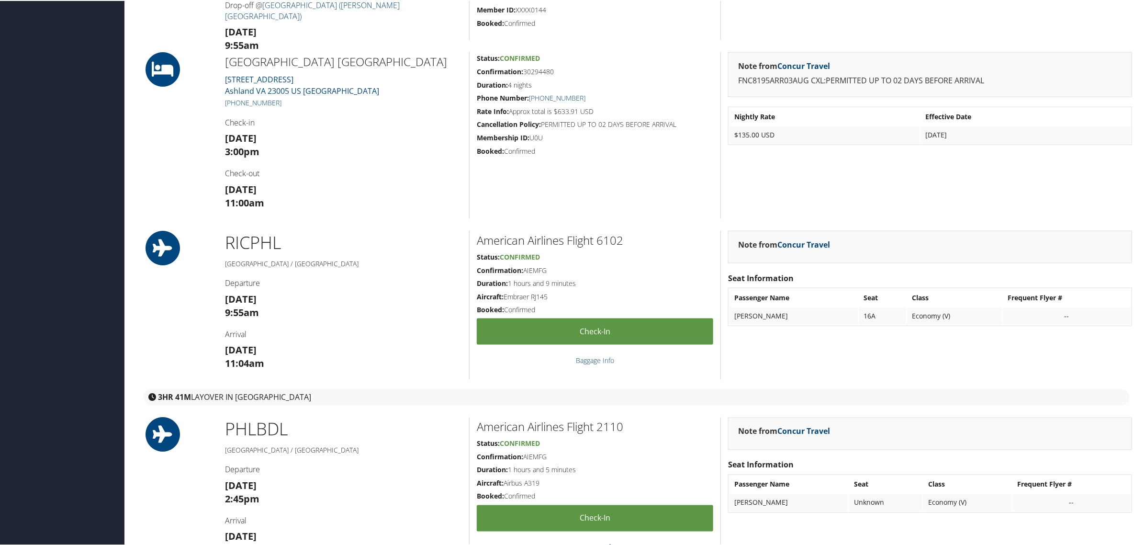
scroll to position [752, 0]
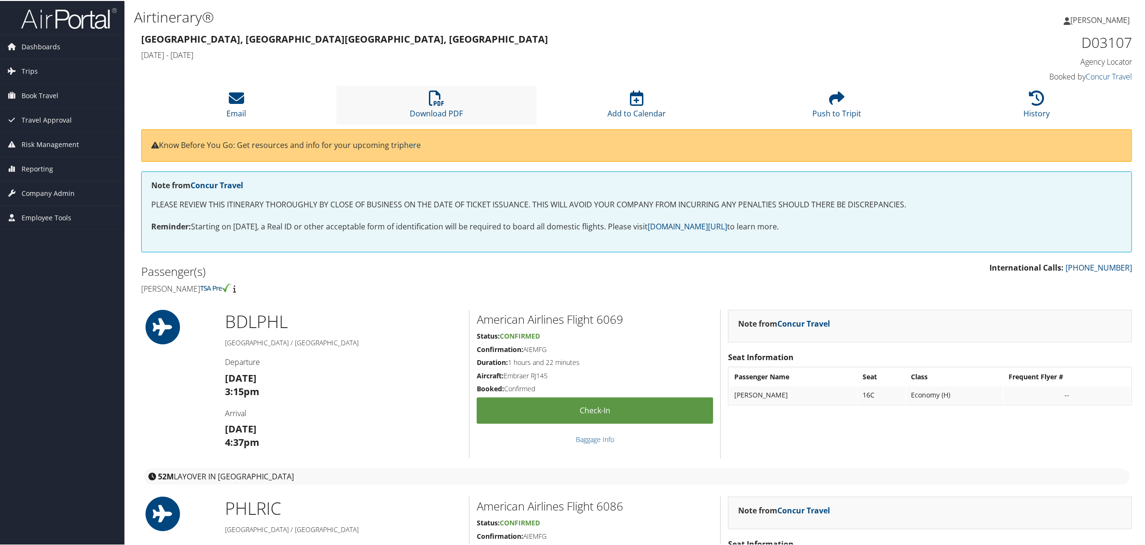
click at [443, 89] on li "Download PDF" at bounding box center [436, 104] width 200 height 39
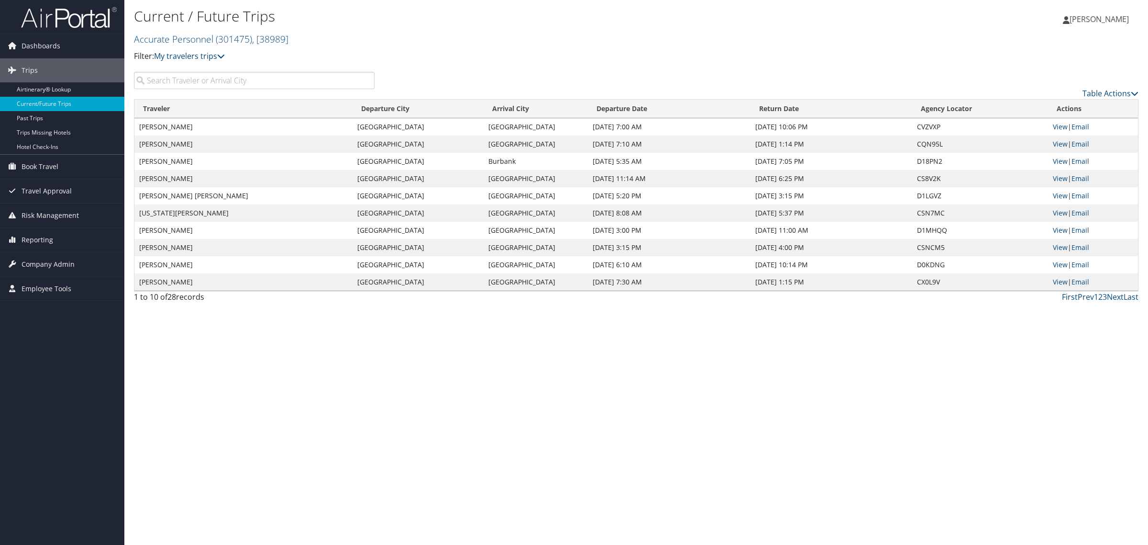
click at [235, 79] on input "search" at bounding box center [254, 80] width 241 height 17
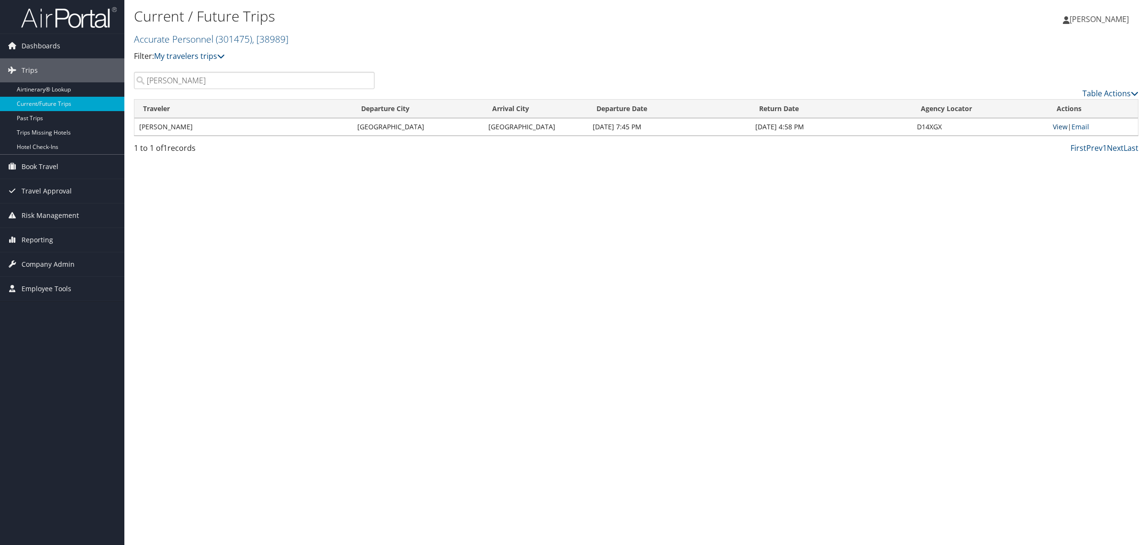
click at [1060, 125] on link "View" at bounding box center [1060, 126] width 15 height 9
click at [221, 78] on input "[PERSON_NAME]" at bounding box center [254, 80] width 241 height 17
click at [221, 78] on input "Kelly Hummel" at bounding box center [254, 80] width 241 height 17
click at [1063, 127] on link "View" at bounding box center [1060, 126] width 15 height 9
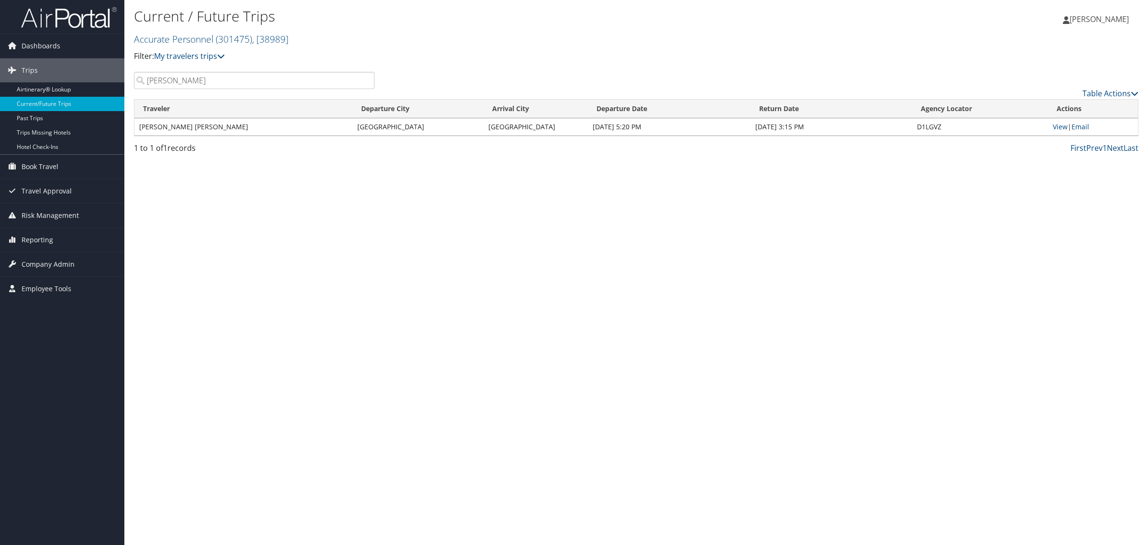
click at [634, 256] on div "Current / Future Trips Accurate Personnel ( 301475 ) , [ 38989 ] Accurate Perso…" at bounding box center [636, 272] width 1024 height 545
click at [199, 81] on input "Marc Costion" at bounding box center [254, 80] width 241 height 17
click at [1065, 127] on link "View" at bounding box center [1060, 126] width 15 height 9
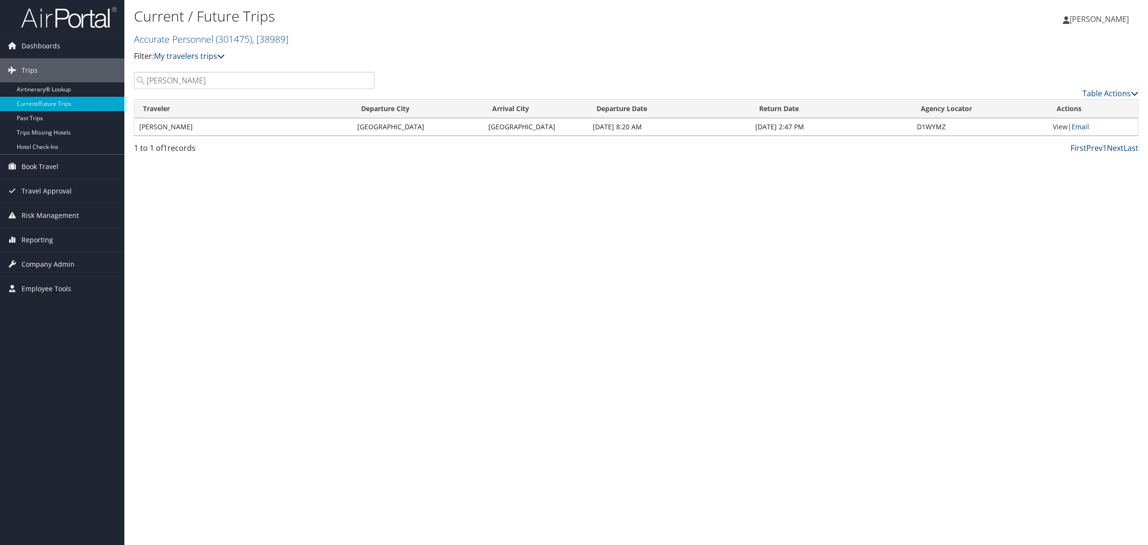
click at [1053, 126] on link "View" at bounding box center [1060, 126] width 15 height 9
click at [243, 85] on input "Armando Rivera" at bounding box center [254, 80] width 241 height 17
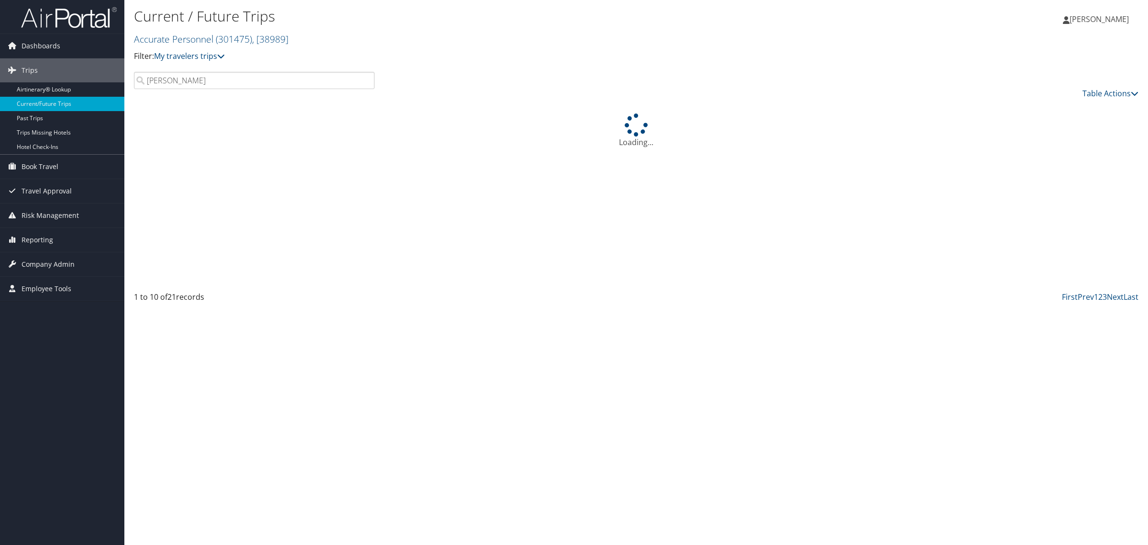
type input "Hugo Castillo"
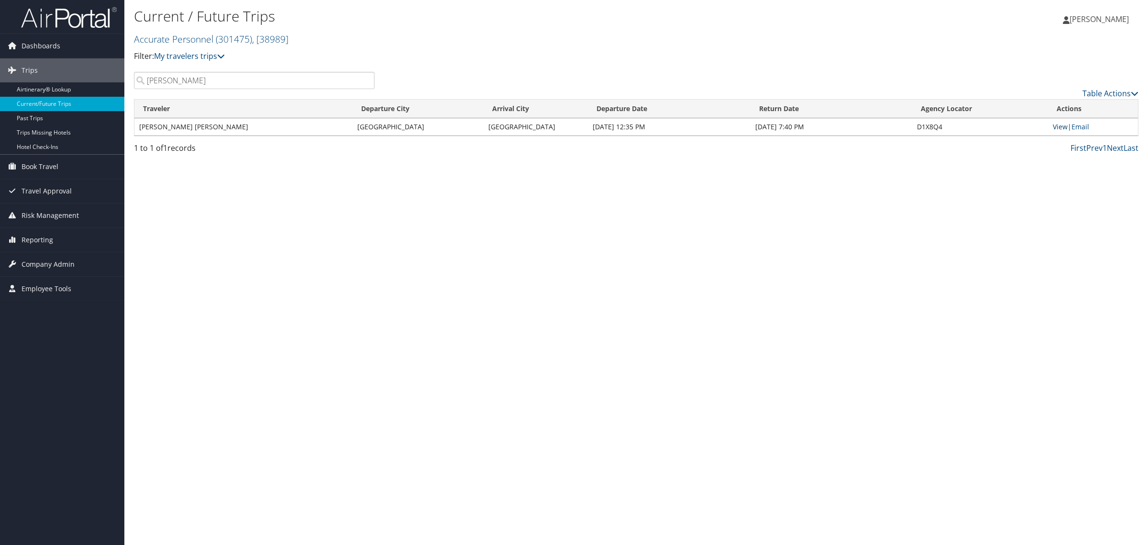
click at [1055, 129] on link "View" at bounding box center [1060, 126] width 15 height 9
click at [338, 240] on div "Current / Future Trips Accurate Personnel ( 301475 ) , [ 38989 ] Accurate Perso…" at bounding box center [636, 272] width 1024 height 545
click at [303, 215] on div "Current / Future Trips Accurate Personnel ( 301475 ) , [ 38989 ] Accurate Perso…" at bounding box center [636, 272] width 1024 height 545
click at [371, 206] on div "Current / Future Trips Accurate Personnel ( 301475 ) , [ 38989 ] Accurate Perso…" at bounding box center [636, 272] width 1024 height 545
drag, startPoint x: 278, startPoint y: 310, endPoint x: 267, endPoint y: 250, distance: 61.4
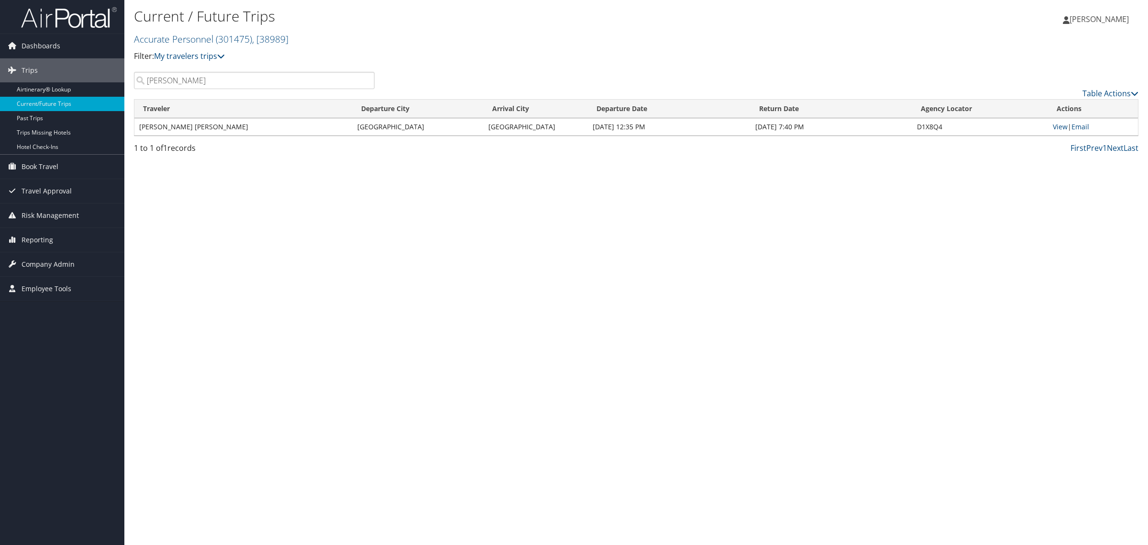
click at [278, 286] on div "Current / Future Trips Accurate Personnel ( 301475 ) , [ 38989 ] Accurate Perso…" at bounding box center [636, 272] width 1024 height 545
click at [217, 89] on div "Hugo Castillo Table Actions" at bounding box center [636, 85] width 1019 height 27
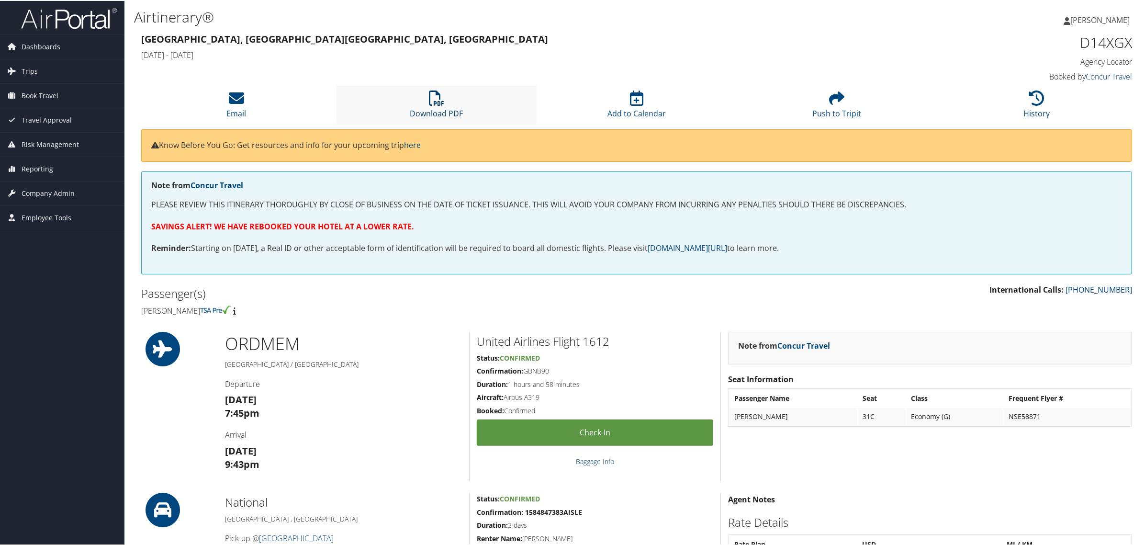
click at [441, 103] on icon at bounding box center [436, 96] width 15 height 15
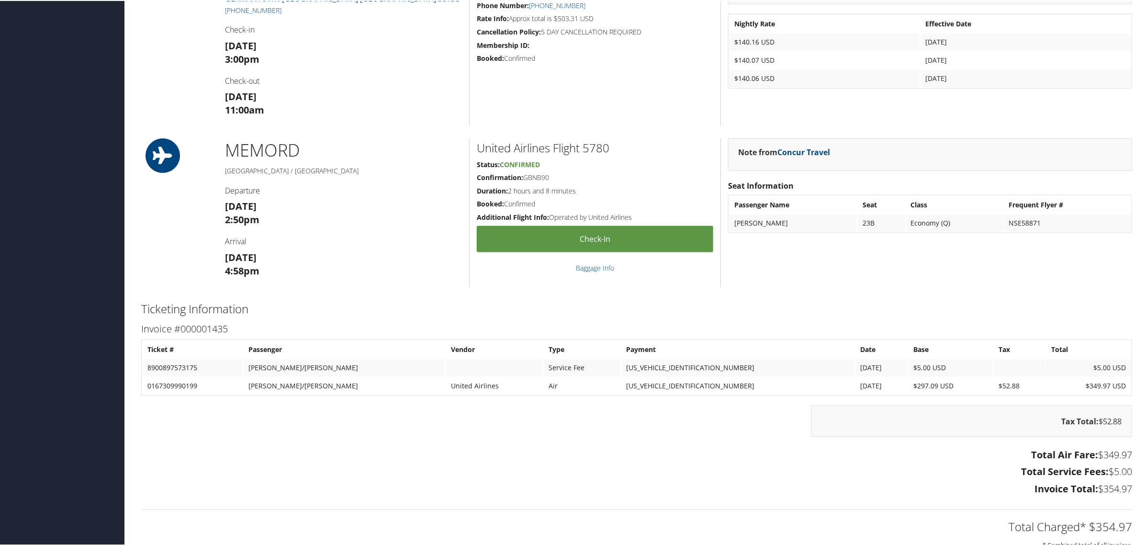
scroll to position [809, 0]
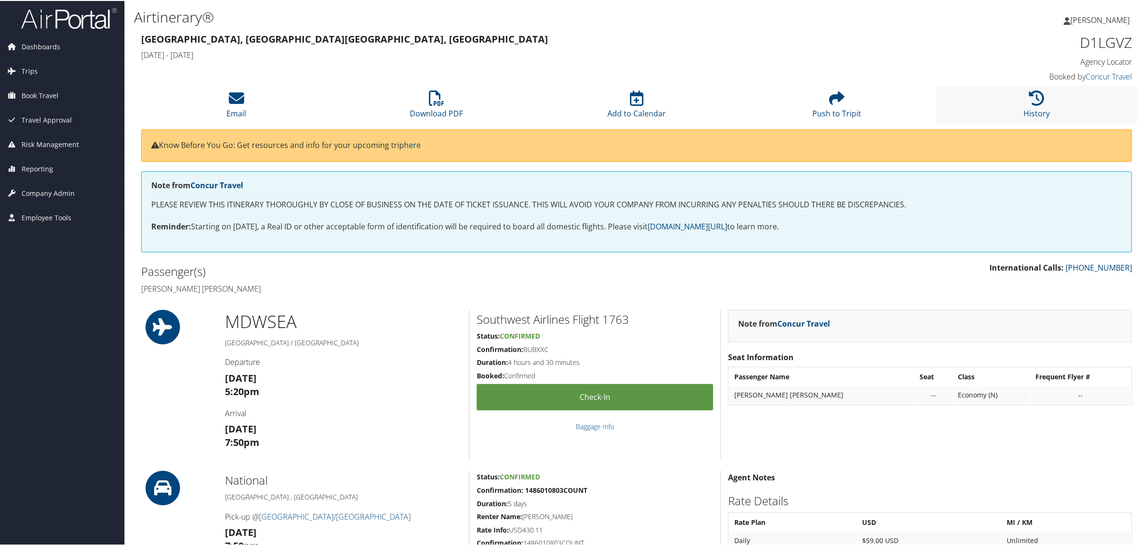
click at [1041, 99] on li "History" at bounding box center [1036, 104] width 200 height 39
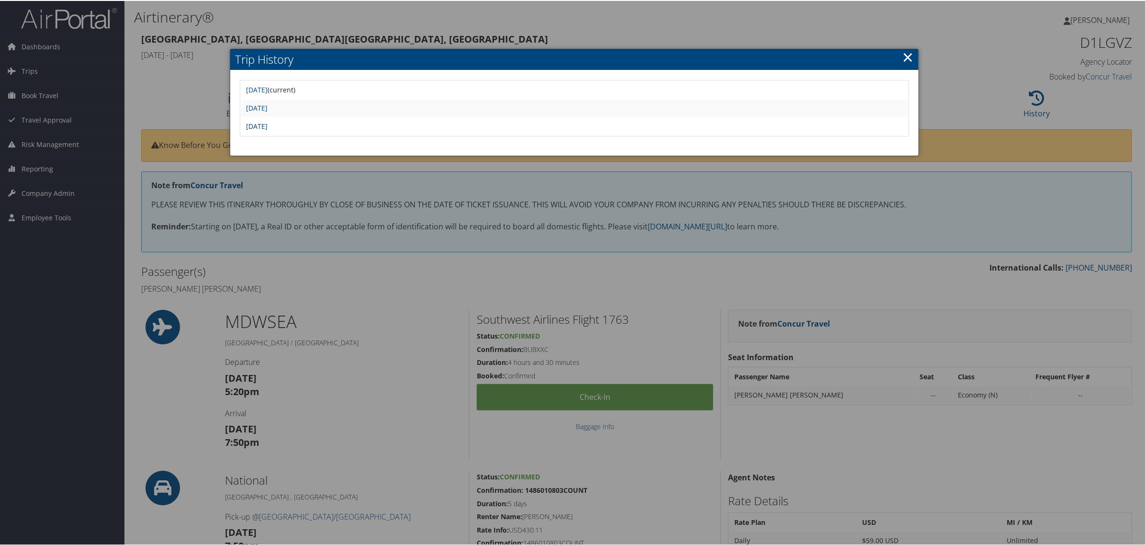
click at [267, 124] on link "Thu Aug 7 11:54:35 MDT 2025" at bounding box center [257, 125] width 22 height 9
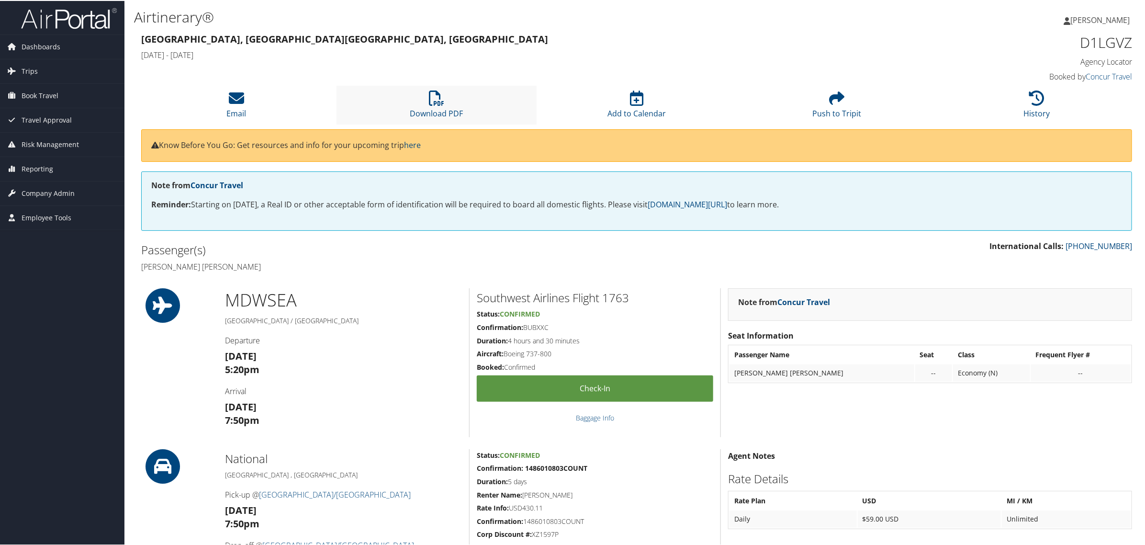
click at [445, 101] on li "Download PDF" at bounding box center [436, 104] width 200 height 39
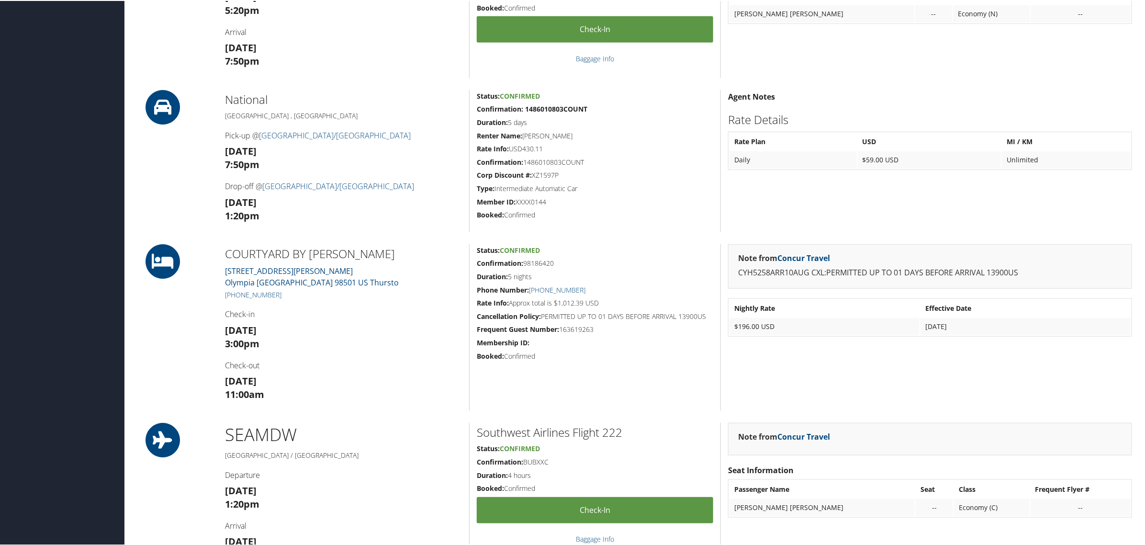
scroll to position [577, 0]
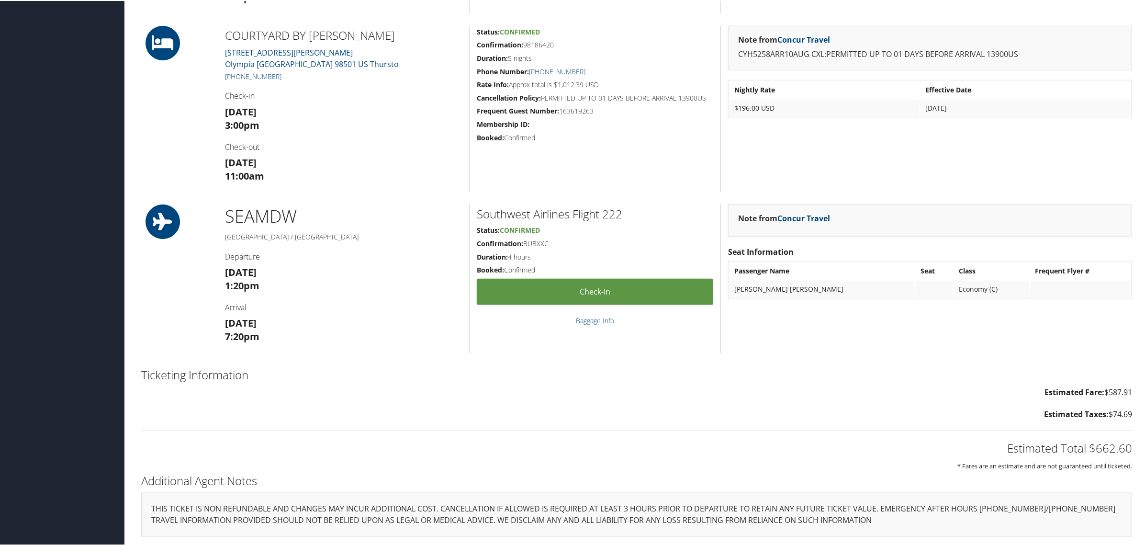
click at [969, 368] on h2 "Ticketing Information" at bounding box center [636, 374] width 991 height 16
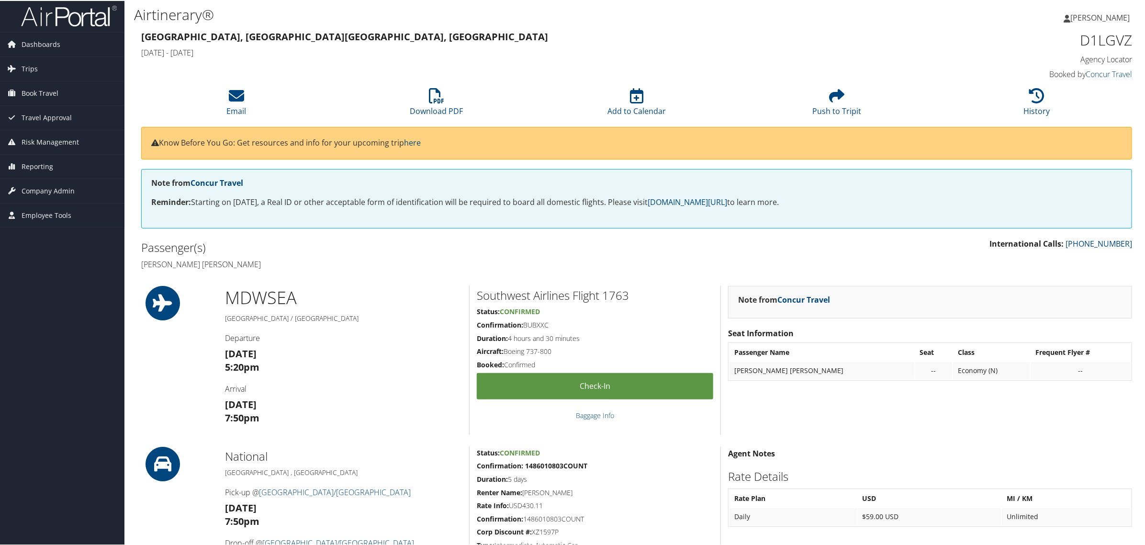
scroll to position [0, 0]
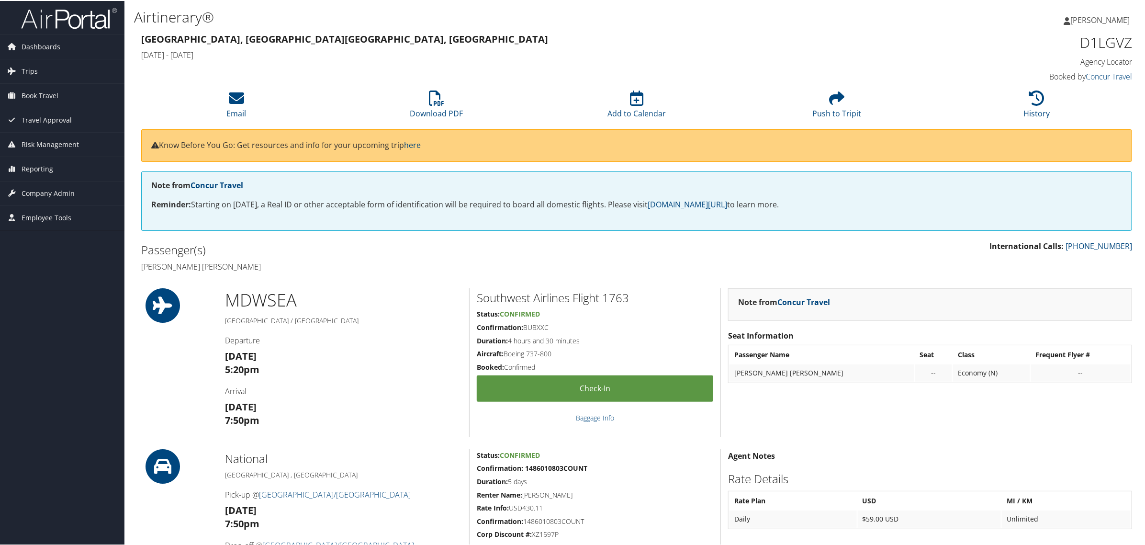
click at [708, 44] on h3 "[GEOGRAPHIC_DATA], [GEOGRAPHIC_DATA] [GEOGRAPHIC_DATA], [GEOGRAPHIC_DATA]" at bounding box center [510, 38] width 739 height 13
click at [1020, 99] on li "History" at bounding box center [1036, 104] width 200 height 39
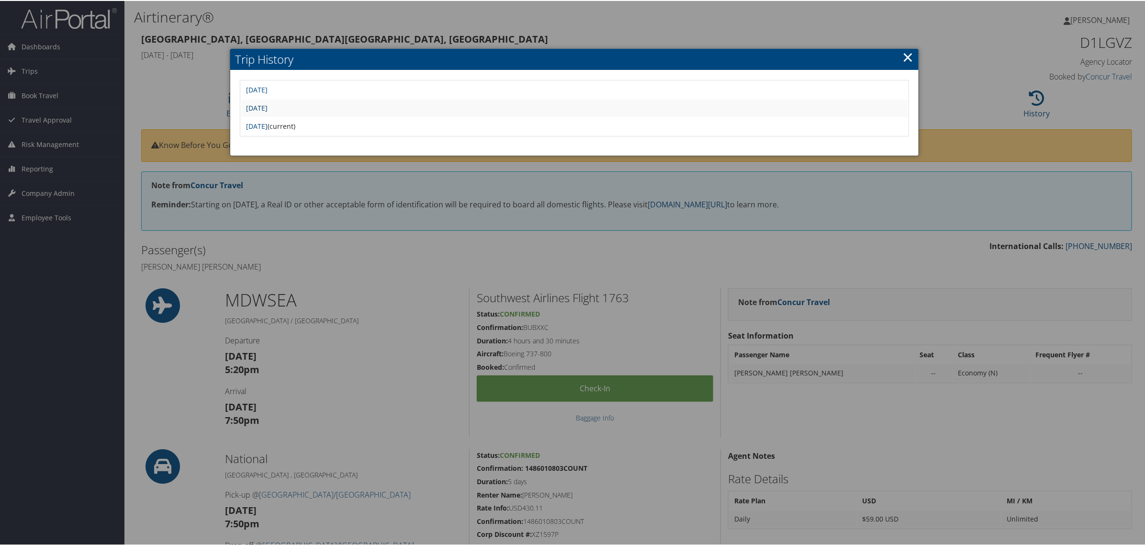
click at [267, 104] on link "[DATE]" at bounding box center [257, 106] width 22 height 9
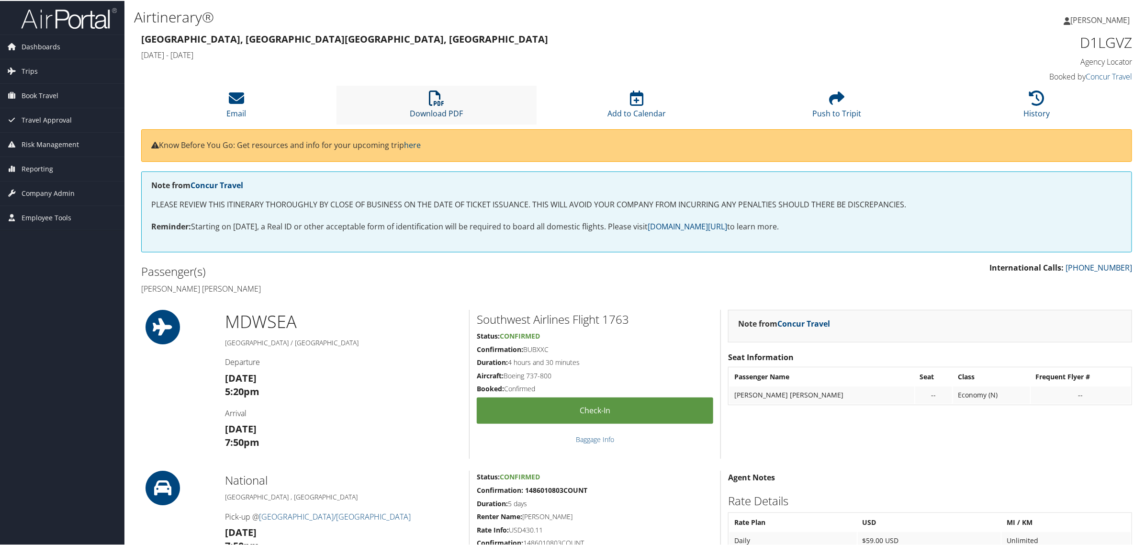
click at [436, 93] on icon at bounding box center [436, 96] width 15 height 15
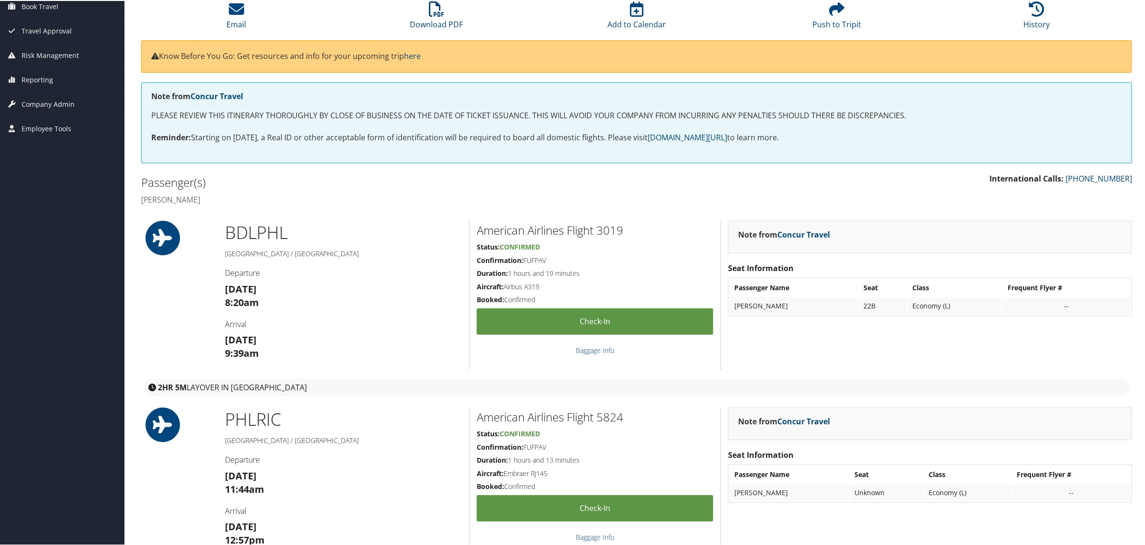
scroll to position [108, 0]
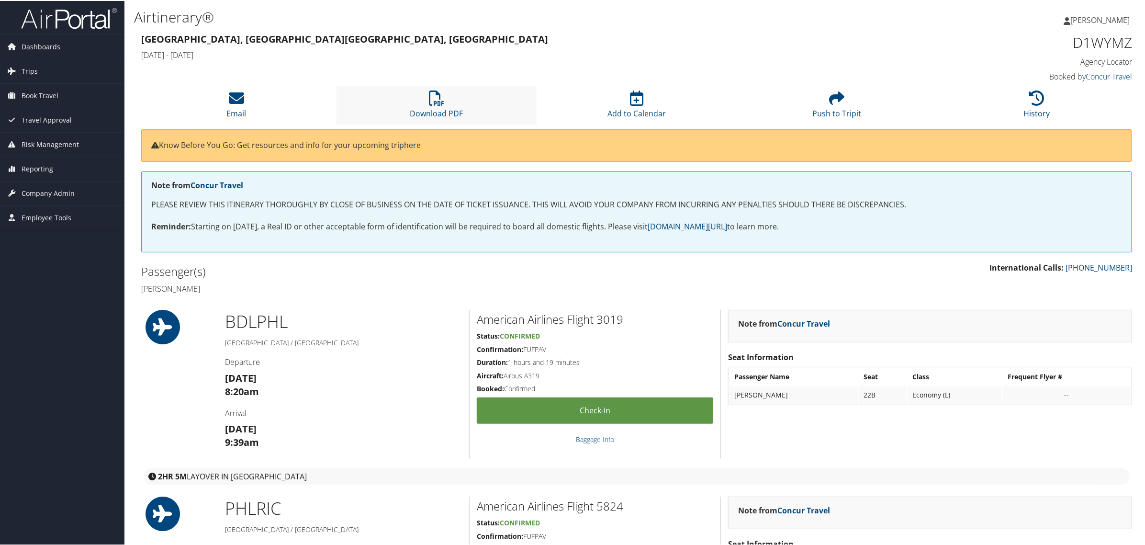
click at [423, 104] on li "Download PDF" at bounding box center [436, 104] width 200 height 39
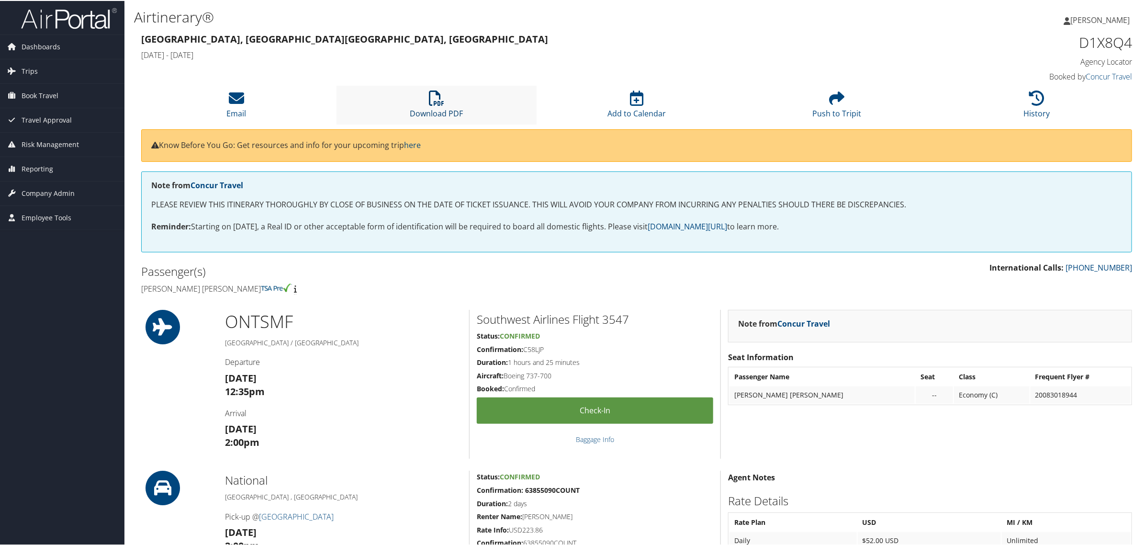
click at [429, 99] on icon at bounding box center [436, 96] width 15 height 15
